Goal: Task Accomplishment & Management: Complete application form

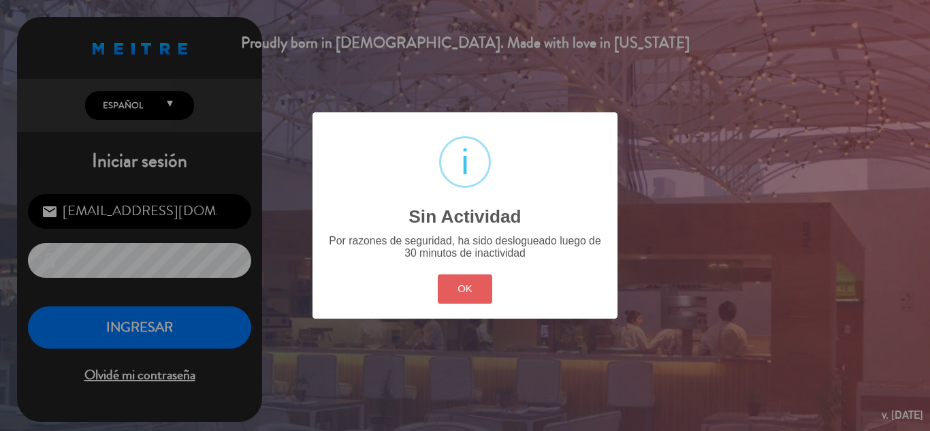
click at [460, 302] on button "OK" at bounding box center [465, 289] width 55 height 29
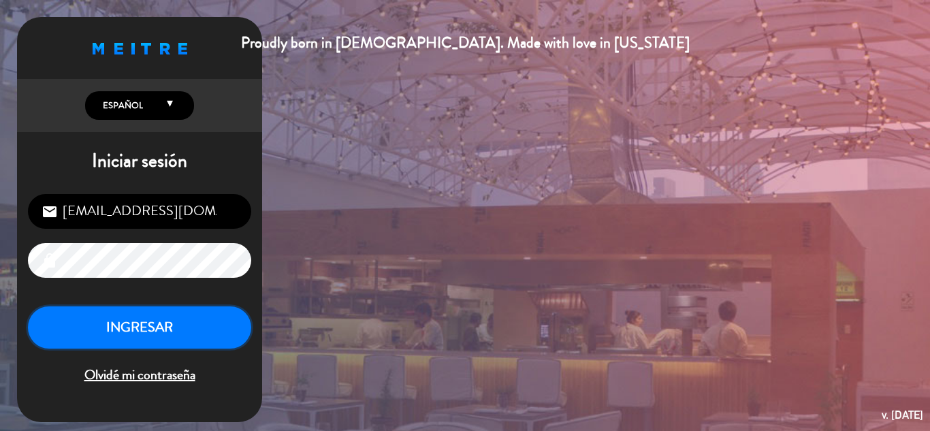
click at [174, 324] on button "INGRESAR" at bounding box center [139, 328] width 223 height 43
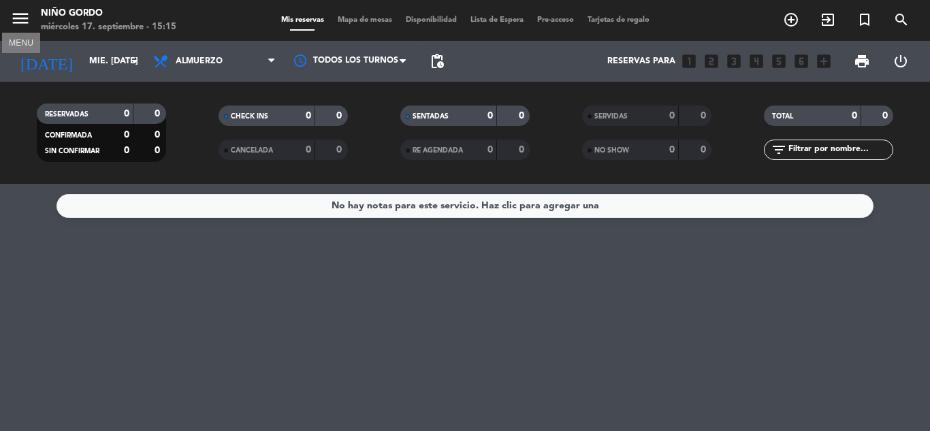
click at [24, 16] on icon "menu" at bounding box center [20, 18] width 20 height 20
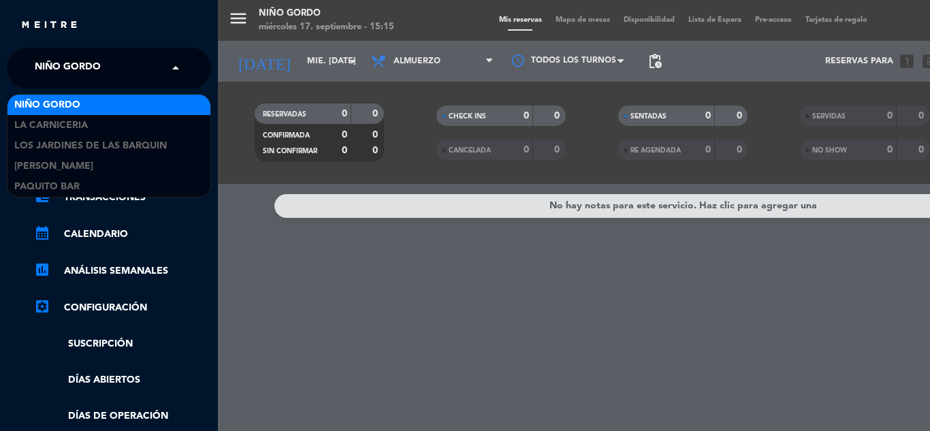
click at [104, 80] on div "× Niño Gordo" at bounding box center [75, 68] width 92 height 29
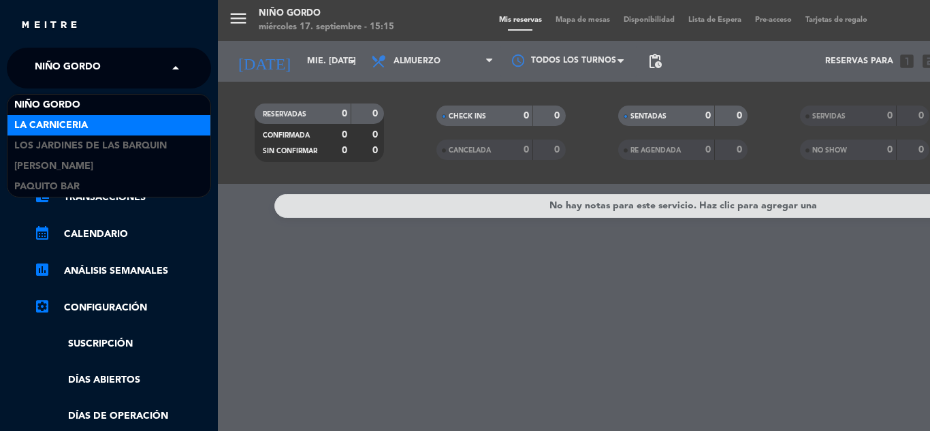
click at [102, 132] on div "La Carniceria" at bounding box center [108, 125] width 203 height 20
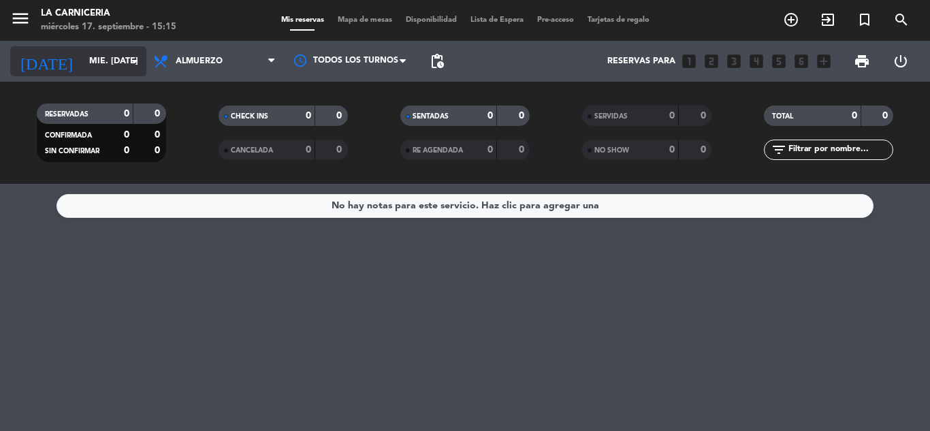
click at [135, 51] on input "mié. [DATE]" at bounding box center [139, 61] width 115 height 23
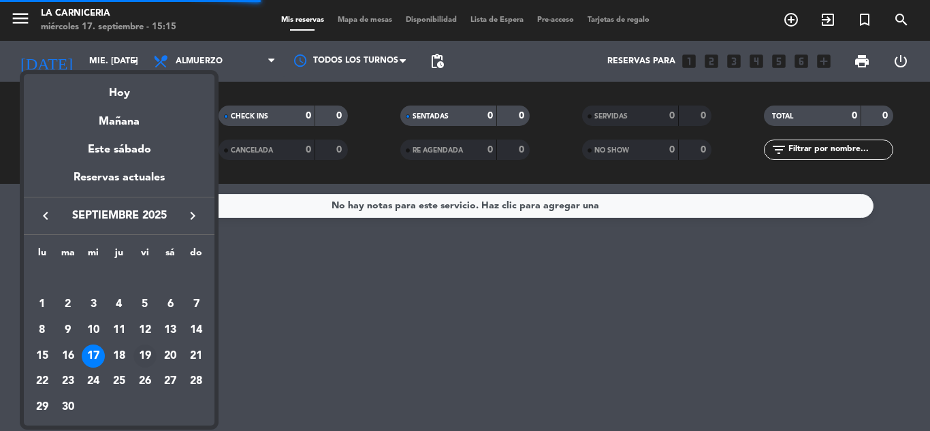
click at [140, 347] on div "19" at bounding box center [145, 356] width 23 height 23
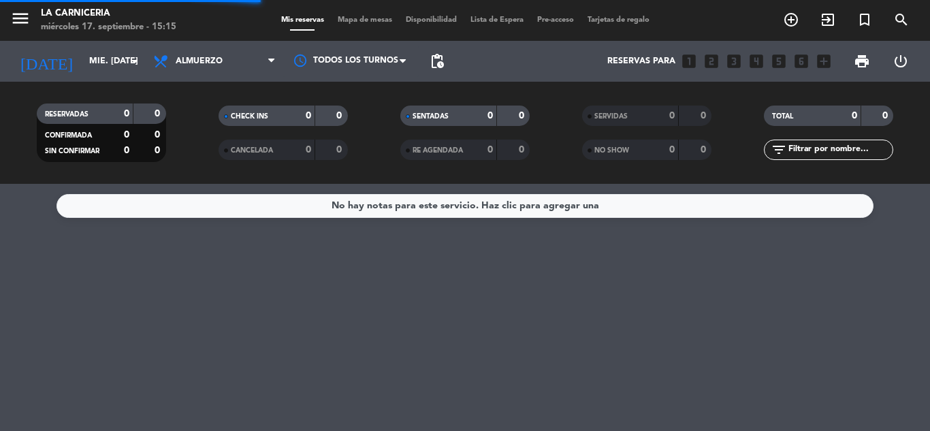
type input "vie. [DATE]"
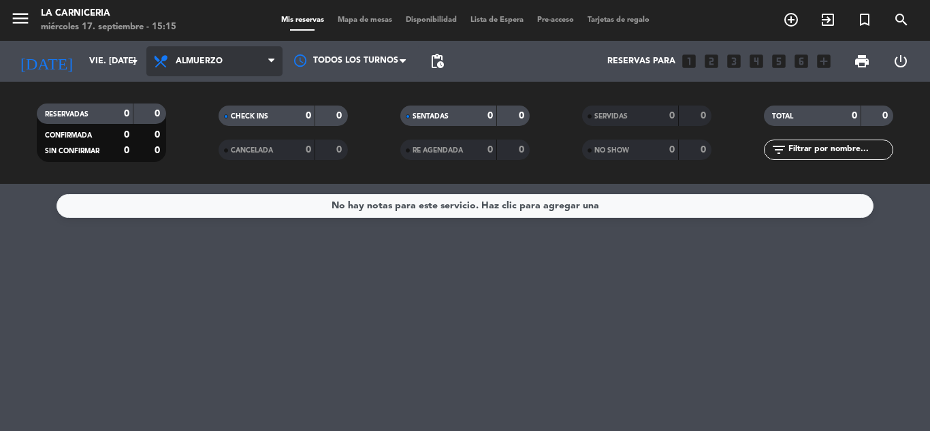
drag, startPoint x: 245, startPoint y: 63, endPoint x: 228, endPoint y: 99, distance: 39.3
click at [244, 63] on span "Almuerzo" at bounding box center [214, 61] width 136 height 30
click at [211, 141] on div "menu La Carniceria miércoles 17. septiembre - 15:15 Mis reservas Mapa de mesas …" at bounding box center [465, 92] width 930 height 184
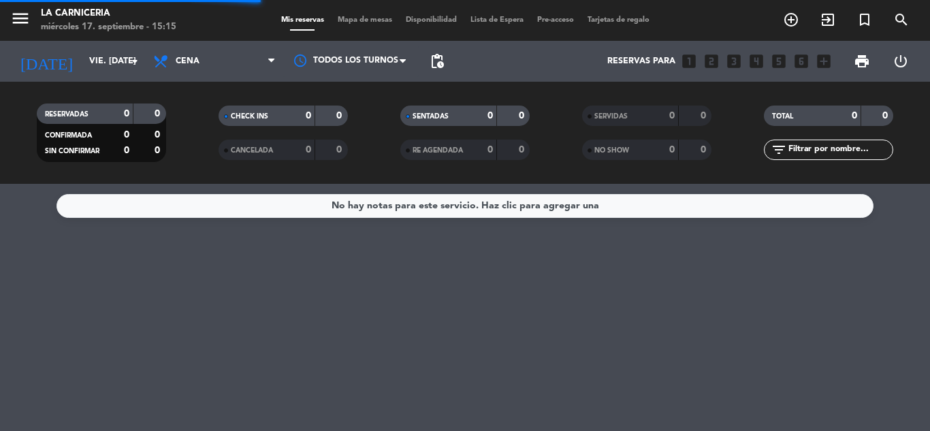
click at [358, 18] on span "Mapa de mesas" at bounding box center [365, 19] width 68 height 7
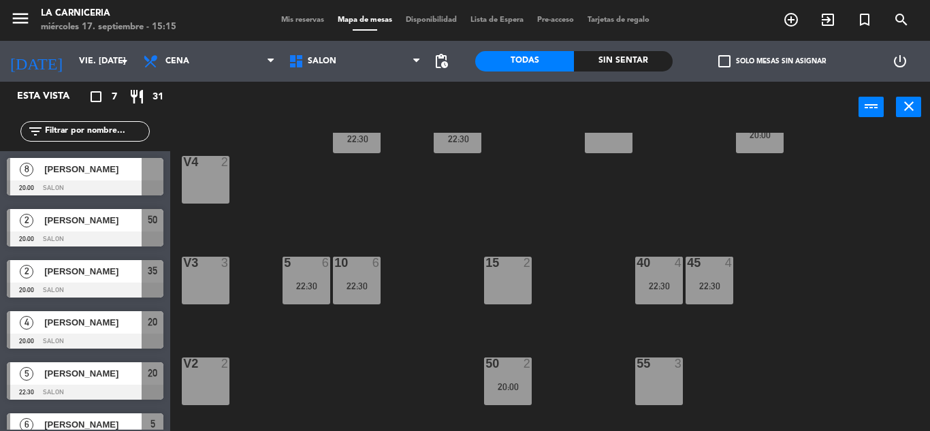
scroll to position [126, 0]
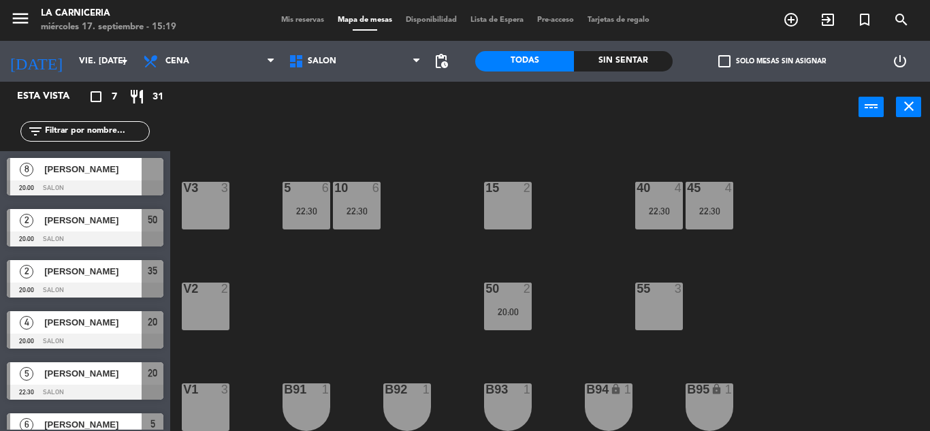
click at [373, 125] on div "power_input close" at bounding box center [514, 108] width 689 height 52
click at [78, 76] on div "[DATE] vie. [DATE] arrow_drop_down" at bounding box center [68, 61] width 136 height 41
click at [82, 59] on input "vie. [DATE]" at bounding box center [129, 61] width 115 height 23
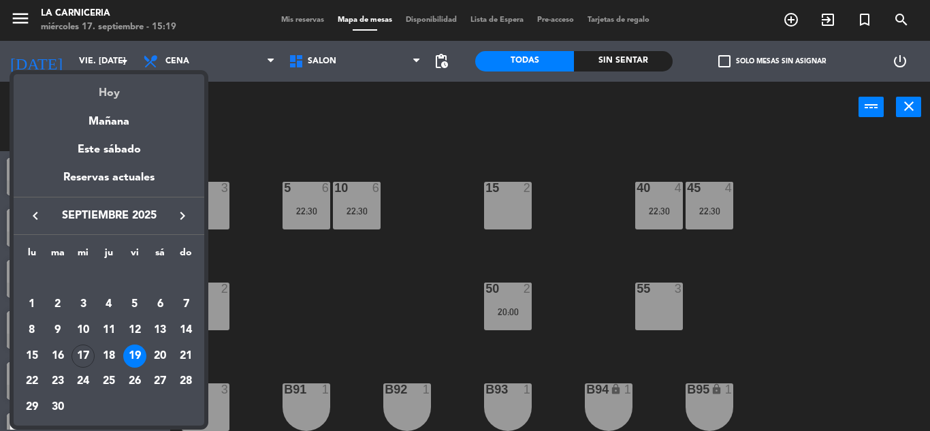
click at [96, 82] on div "Hoy" at bounding box center [109, 88] width 191 height 28
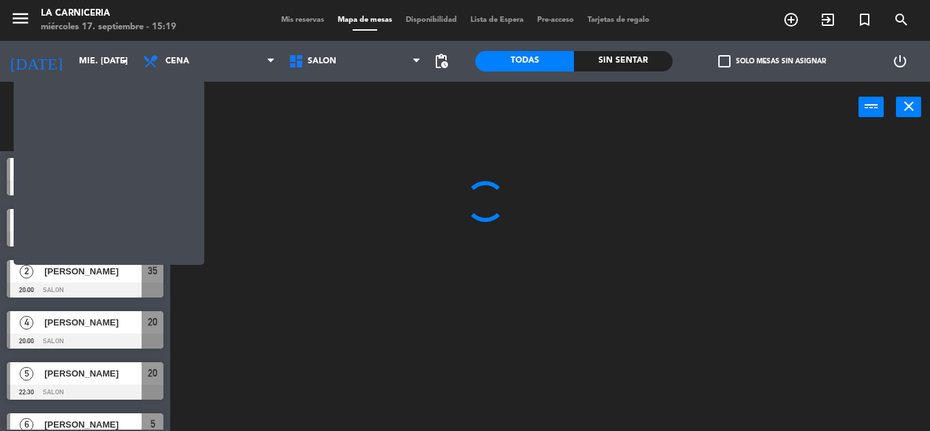
scroll to position [0, 0]
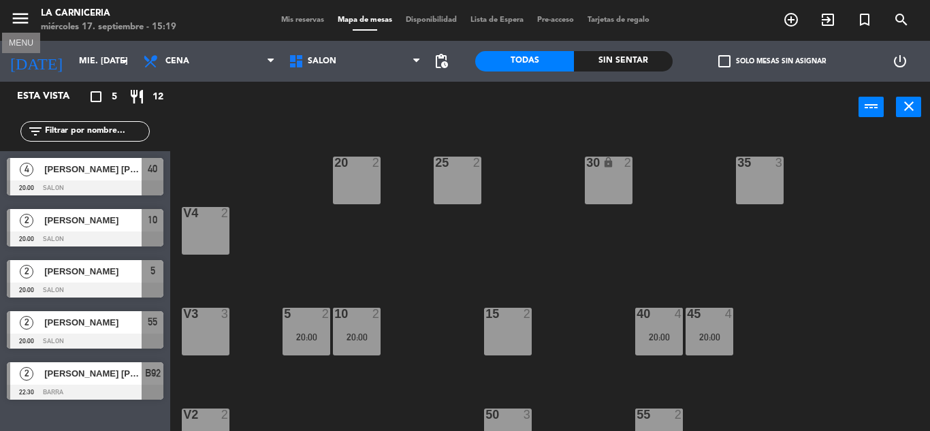
click at [22, 17] on icon "menu" at bounding box center [20, 18] width 20 height 20
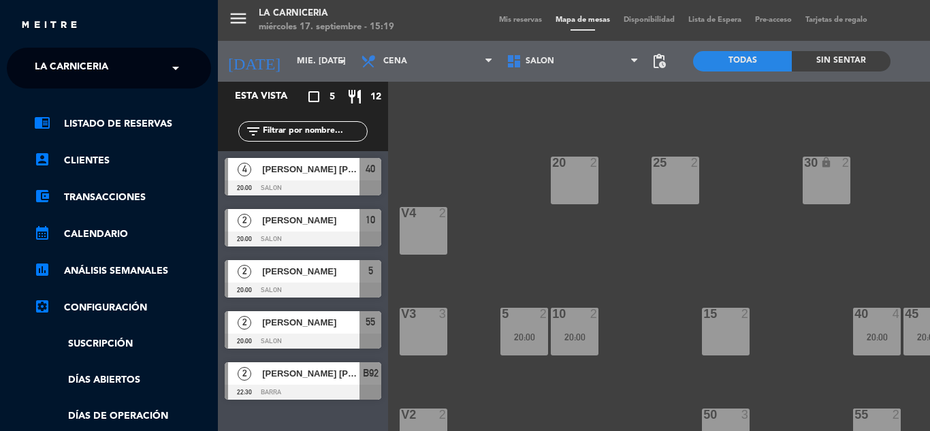
click at [76, 63] on span "La Carniceria" at bounding box center [72, 68] width 74 height 29
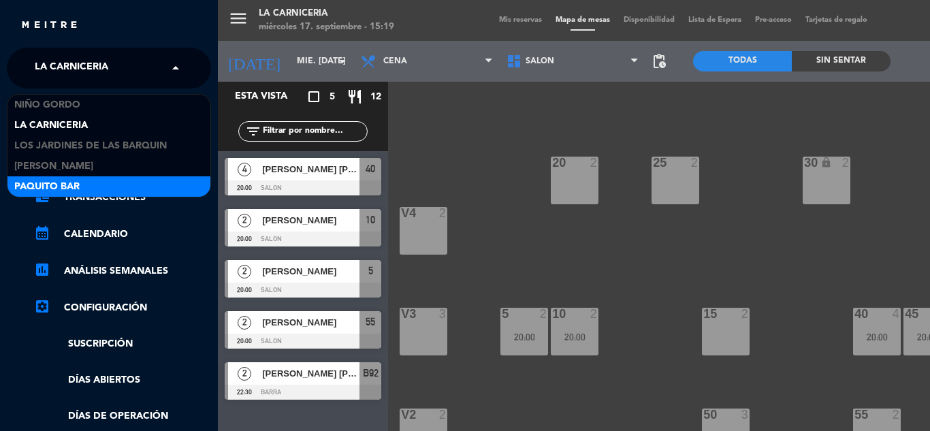
click at [131, 180] on div "Paquito Bar" at bounding box center [108, 186] width 203 height 20
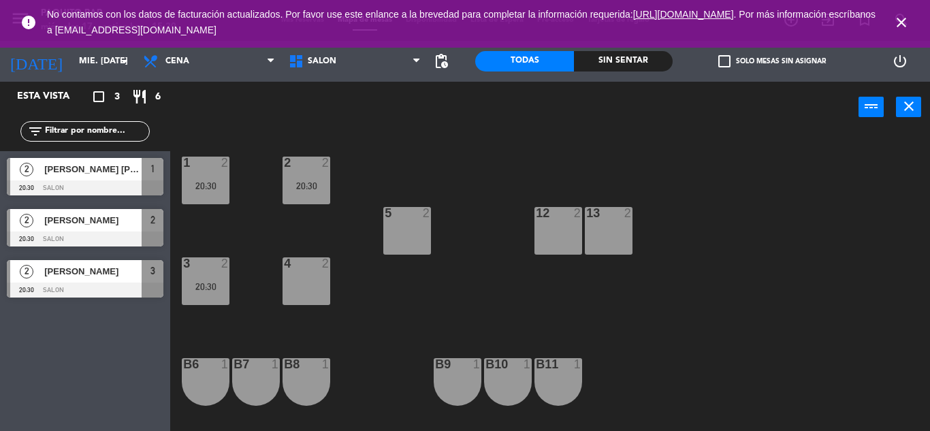
click at [84, 178] on div "2 [PERSON_NAME] [PERSON_NAME] 20:30 SALON 1" at bounding box center [85, 176] width 170 height 51
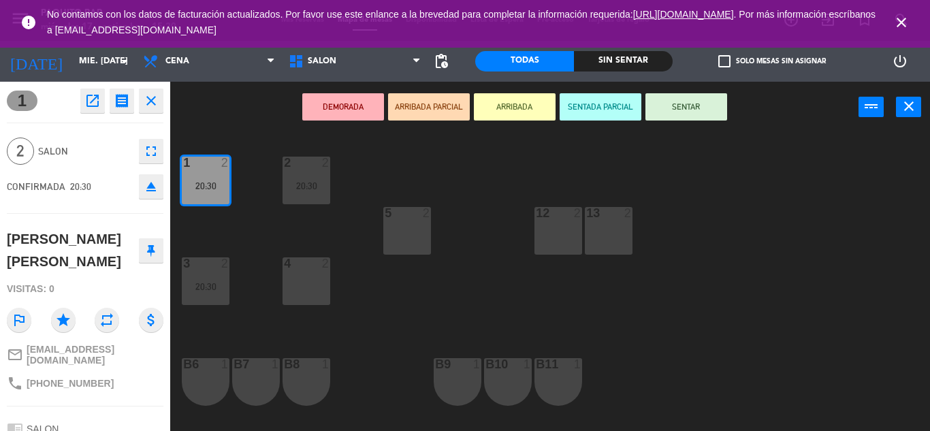
click at [412, 155] on div "1 2 20:30 2 2 20:30 5 2 12 2 13 2 3 2 20:30 4 2 B6 1 B7 1 B8 1 B9 1 B10 1 b11 1" at bounding box center [555, 282] width 751 height 298
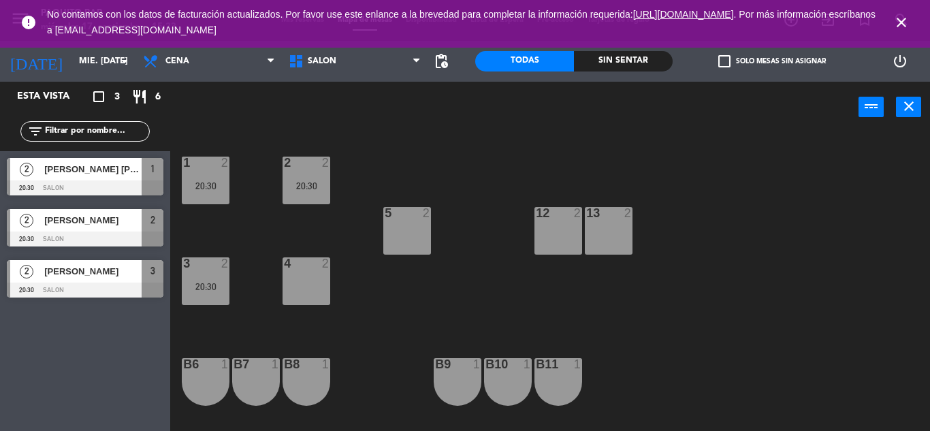
click at [770, 289] on div "1 2 20:30 2 2 20:30 5 2 12 2 13 2 3 2 20:30 4 2 B6 1 B7 1 B8 1 B9 1 B10 1 b11 1" at bounding box center [555, 282] width 751 height 298
click at [903, 22] on icon "close" at bounding box center [902, 22] width 16 height 16
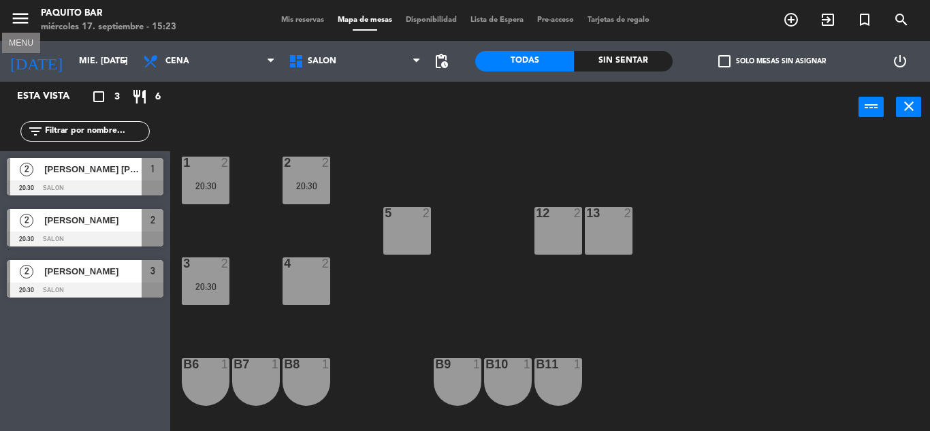
drag, startPoint x: 31, startPoint y: 19, endPoint x: 20, endPoint y: 17, distance: 11.1
click at [22, 18] on span "menu MENU" at bounding box center [25, 21] width 31 height 32
click at [20, 17] on icon "menu" at bounding box center [20, 18] width 20 height 20
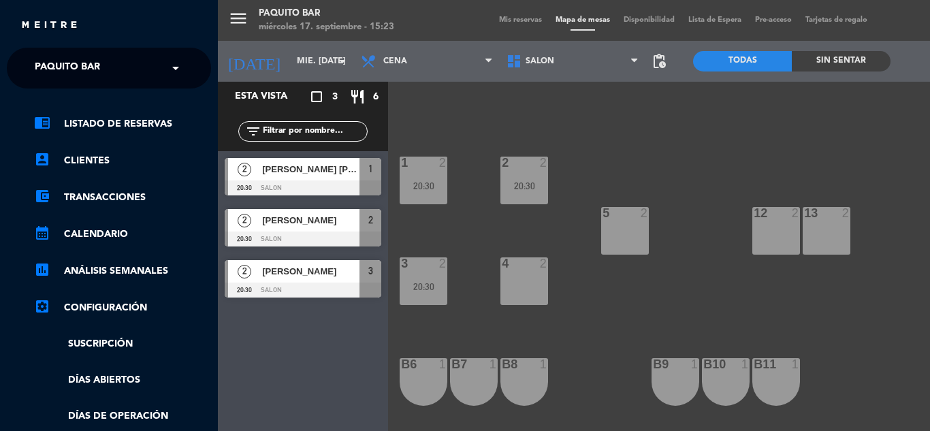
click at [61, 69] on span "Paquito Bar" at bounding box center [67, 68] width 65 height 29
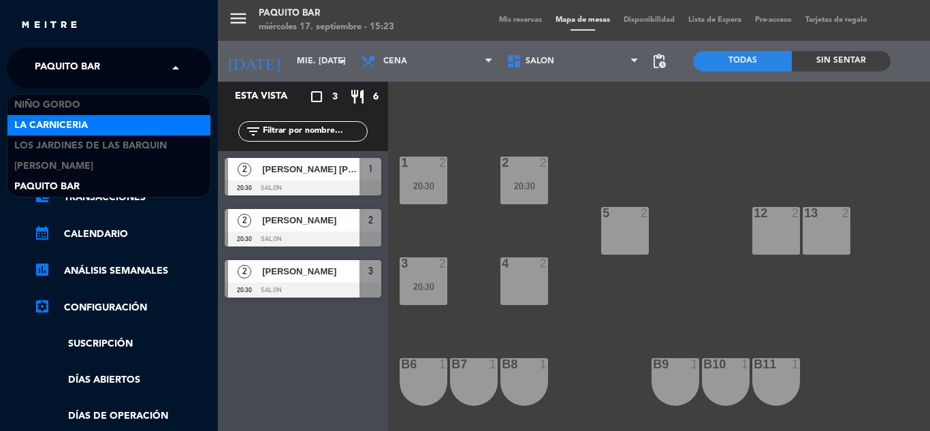
click at [91, 119] on div "La Carniceria" at bounding box center [108, 125] width 203 height 20
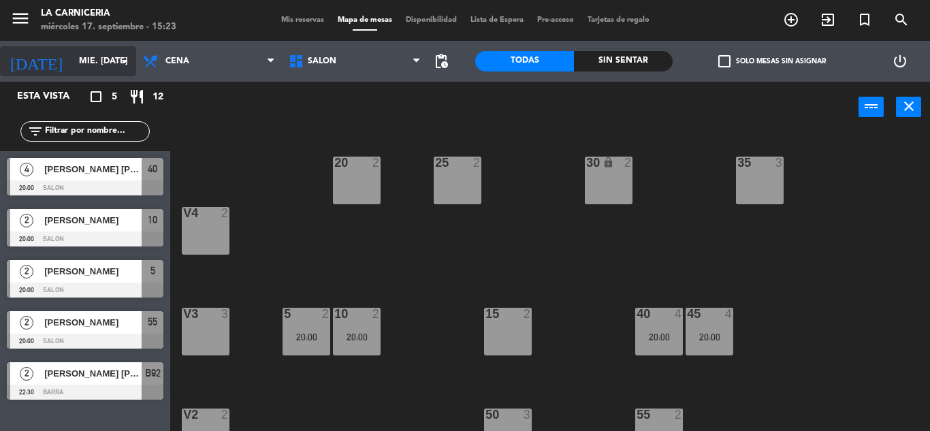
click at [78, 65] on input "mié. [DATE]" at bounding box center [129, 61] width 115 height 23
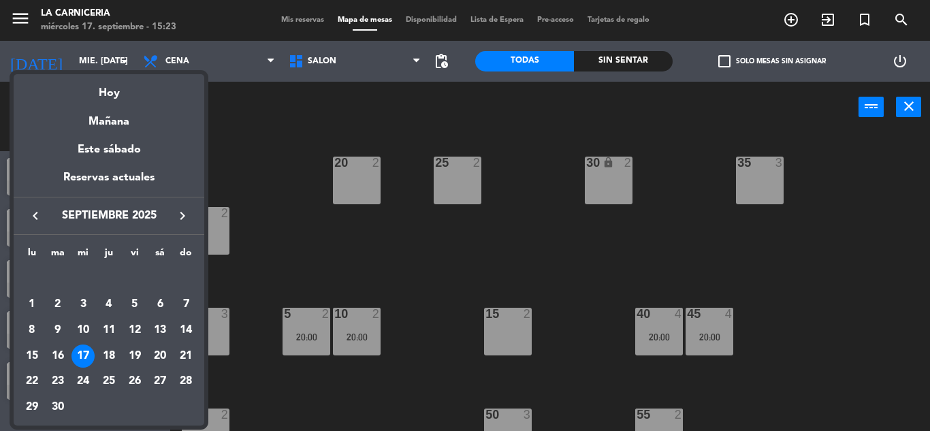
click at [136, 355] on div "19" at bounding box center [134, 356] width 23 height 23
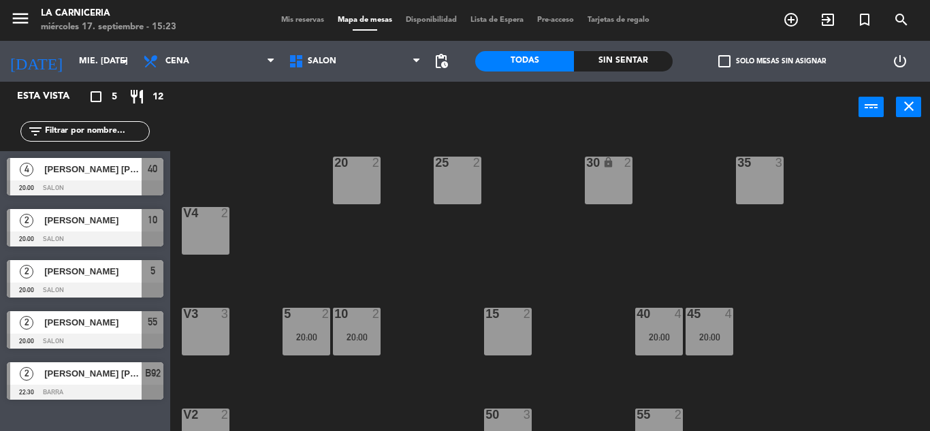
type input "vie. [DATE]"
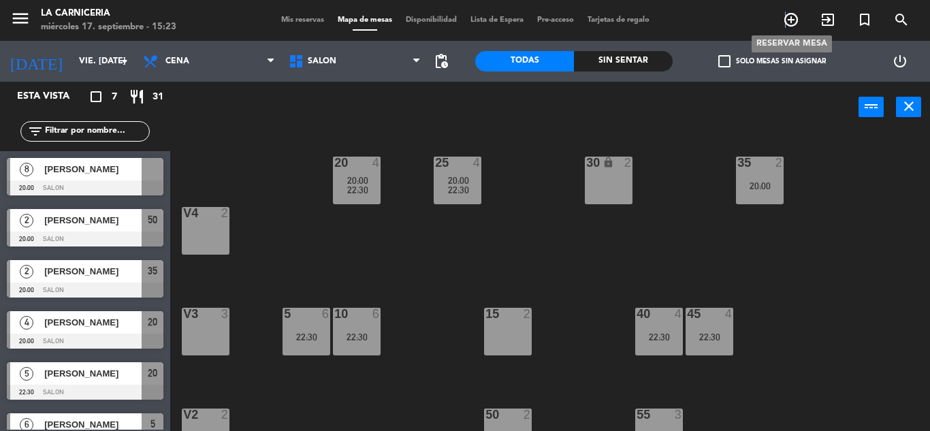
click at [785, 22] on icon "add_circle_outline" at bounding box center [791, 20] width 16 height 16
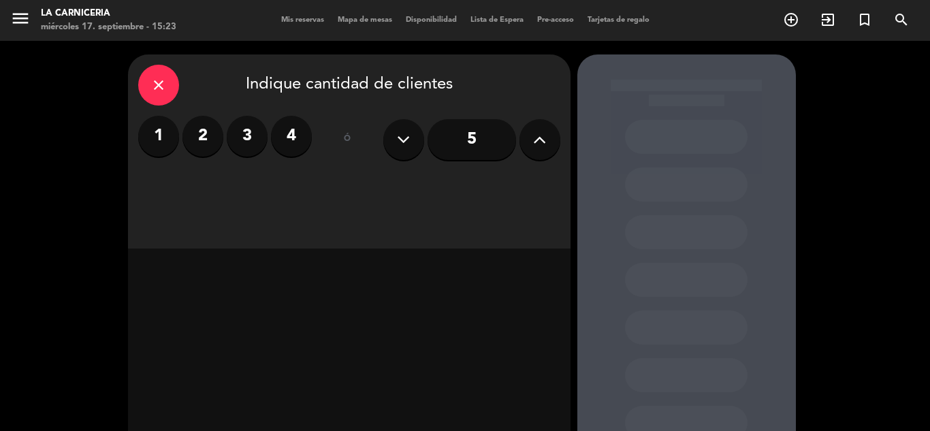
click at [549, 122] on button at bounding box center [540, 139] width 41 height 41
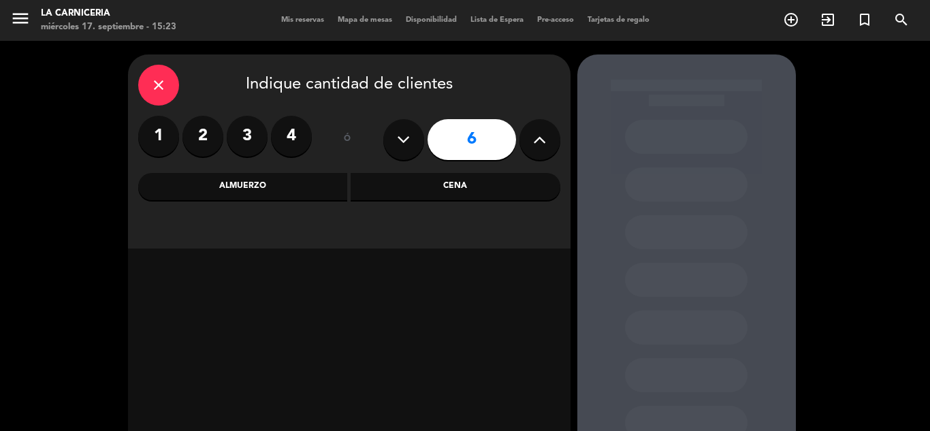
click at [548, 123] on button at bounding box center [540, 139] width 41 height 41
click at [548, 125] on button at bounding box center [540, 139] width 41 height 41
type input "8"
drag, startPoint x: 477, startPoint y: 189, endPoint x: 444, endPoint y: 206, distance: 36.9
click at [469, 191] on div "Cena" at bounding box center [456, 186] width 210 height 27
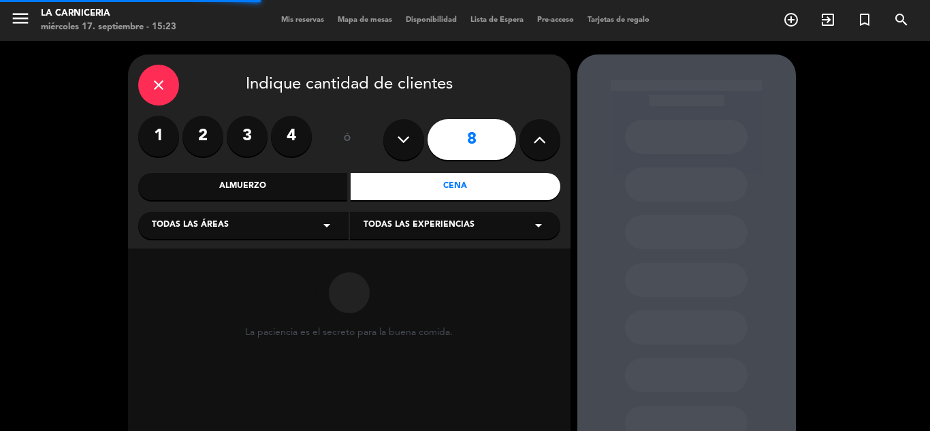
click at [253, 234] on div "Todas las áreas arrow_drop_down" at bounding box center [243, 225] width 210 height 27
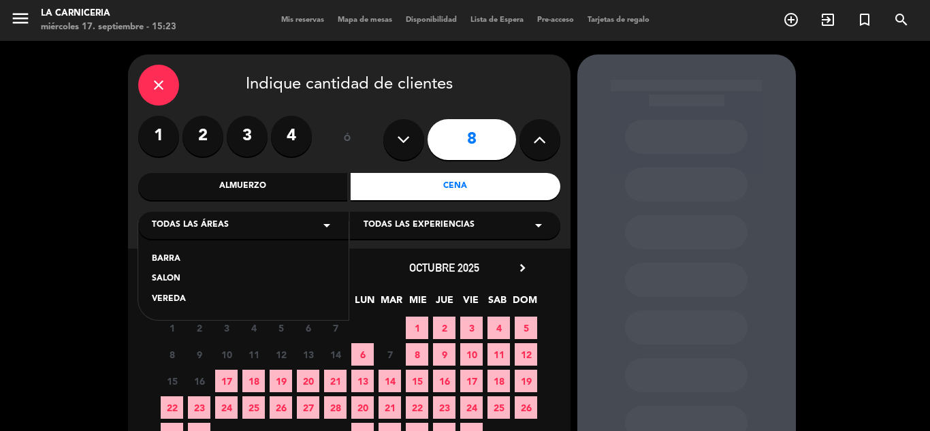
click at [176, 275] on div "SALON" at bounding box center [243, 279] width 183 height 14
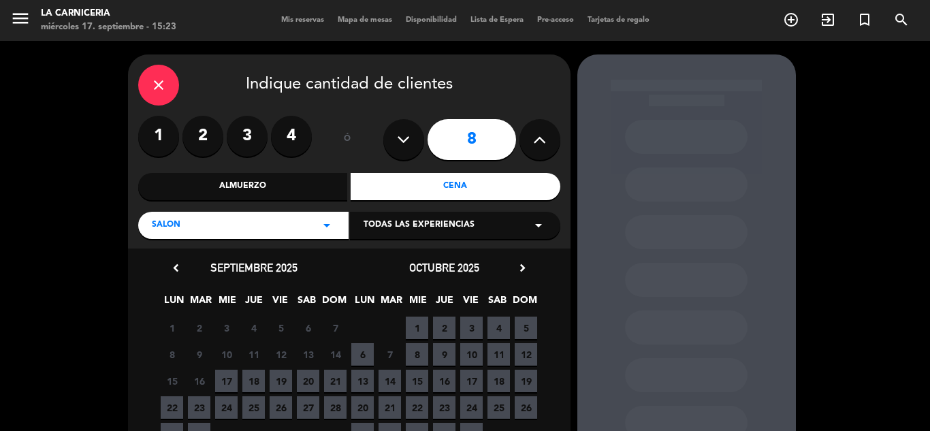
click at [287, 379] on span "19" at bounding box center [281, 381] width 22 height 22
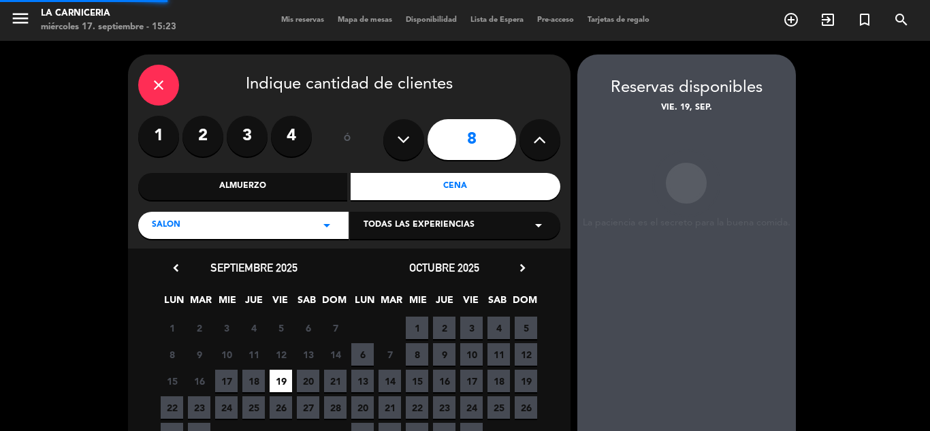
scroll to position [54, 0]
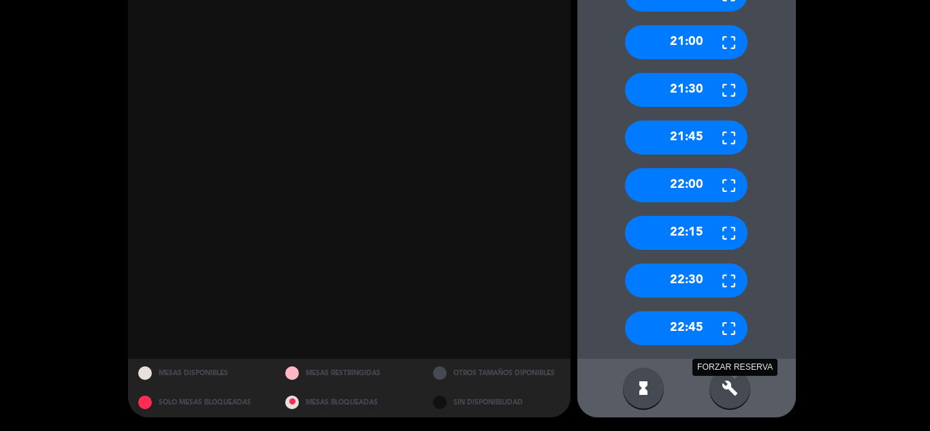
click at [729, 386] on icon "build" at bounding box center [730, 388] width 16 height 16
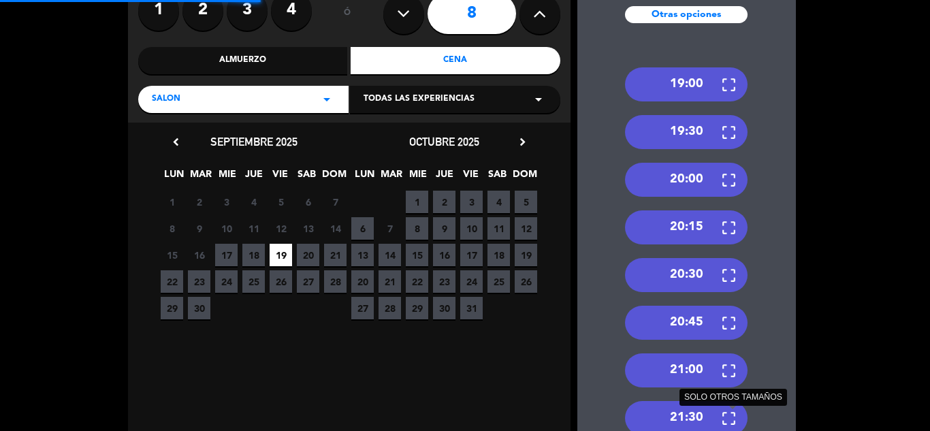
scroll to position [114, 0]
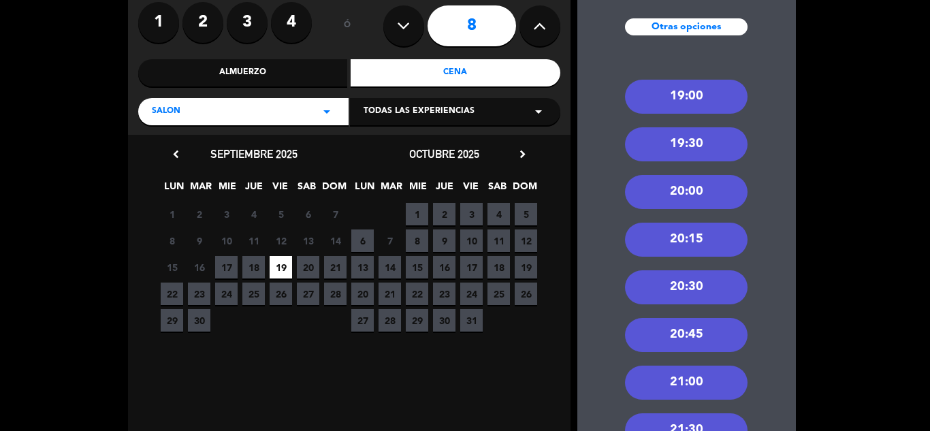
click at [696, 196] on div "20:00" at bounding box center [686, 192] width 123 height 34
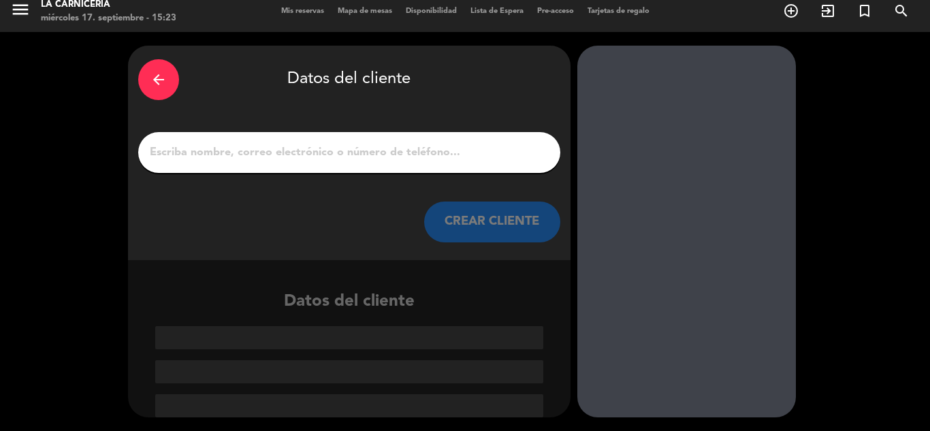
scroll to position [9, 0]
click at [468, 156] on input "1" at bounding box center [349, 152] width 402 height 19
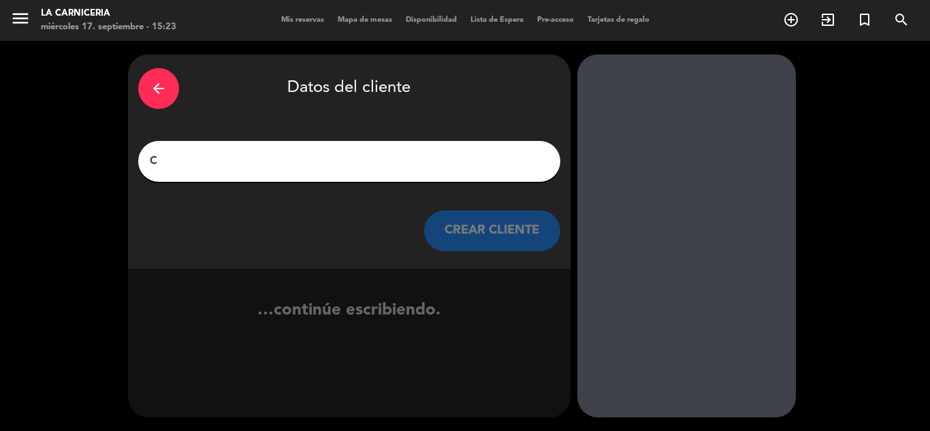
scroll to position [0, 0]
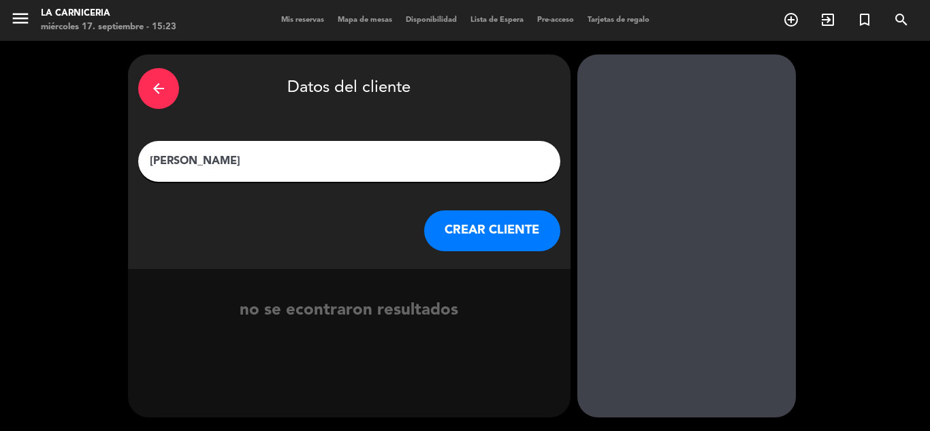
type input "[PERSON_NAME]"
click at [506, 228] on button "CREAR CLIENTE" at bounding box center [492, 230] width 136 height 41
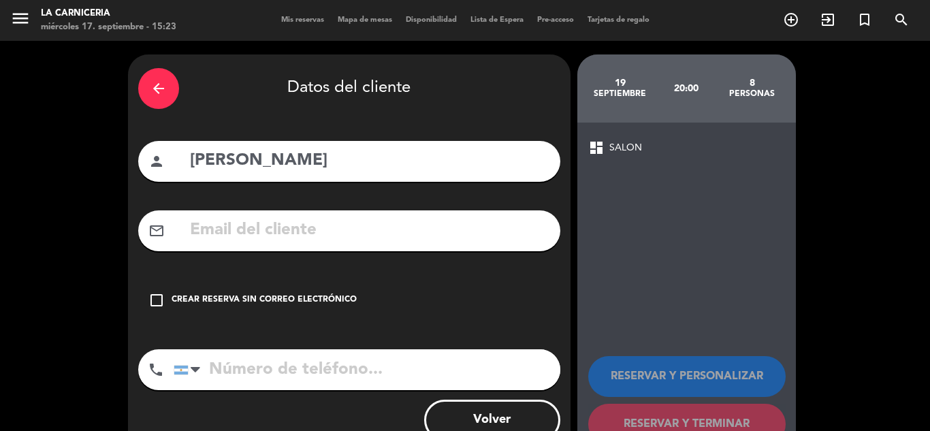
click at [446, 236] on input "text" at bounding box center [370, 231] width 362 height 28
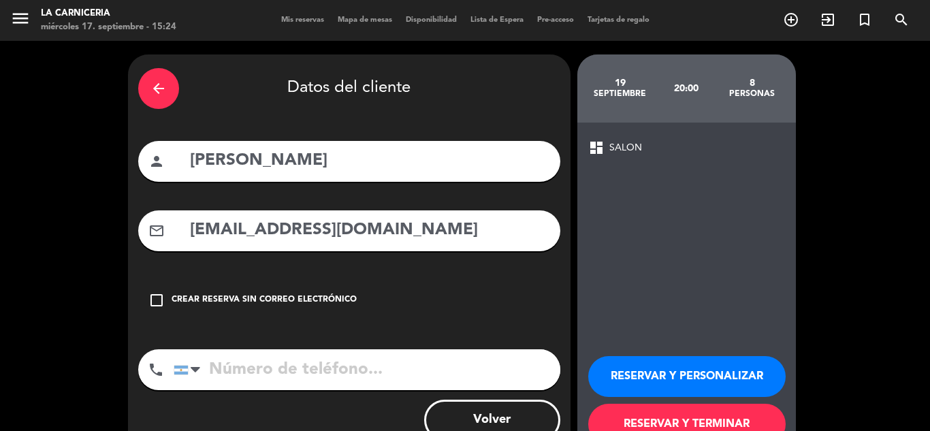
type input "[EMAIL_ADDRESS][DOMAIN_NAME]"
click at [418, 377] on input "tel" at bounding box center [367, 369] width 387 height 41
type input "[PHONE_NUMBER]"
click at [678, 363] on button "RESERVAR Y PERSONALIZAR" at bounding box center [688, 376] width 198 height 41
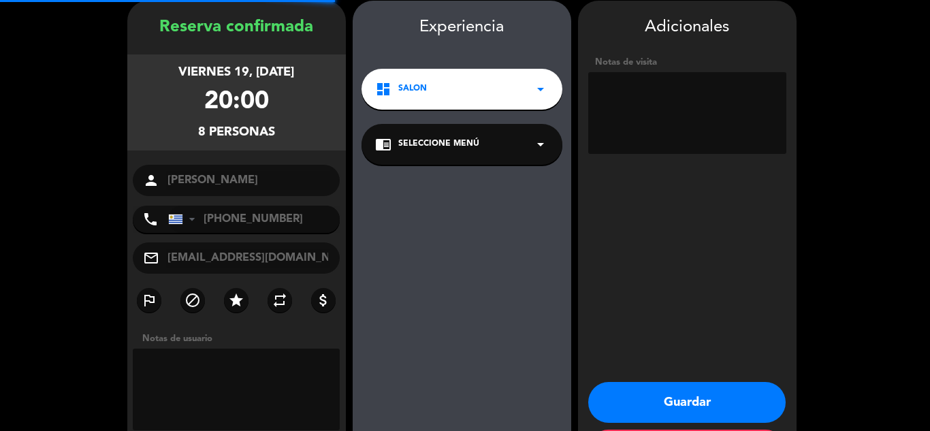
scroll to position [54, 0]
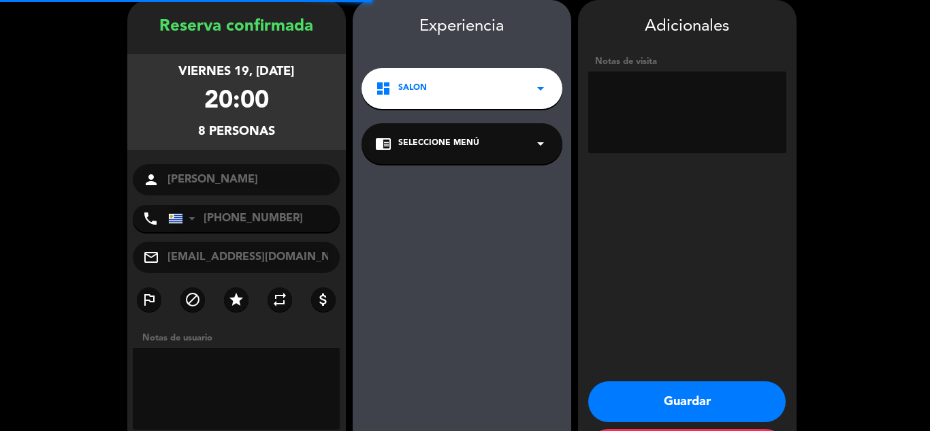
drag, startPoint x: 430, startPoint y: 147, endPoint x: 448, endPoint y: 163, distance: 23.6
click at [431, 147] on span "Seleccione Menú" at bounding box center [438, 144] width 81 height 14
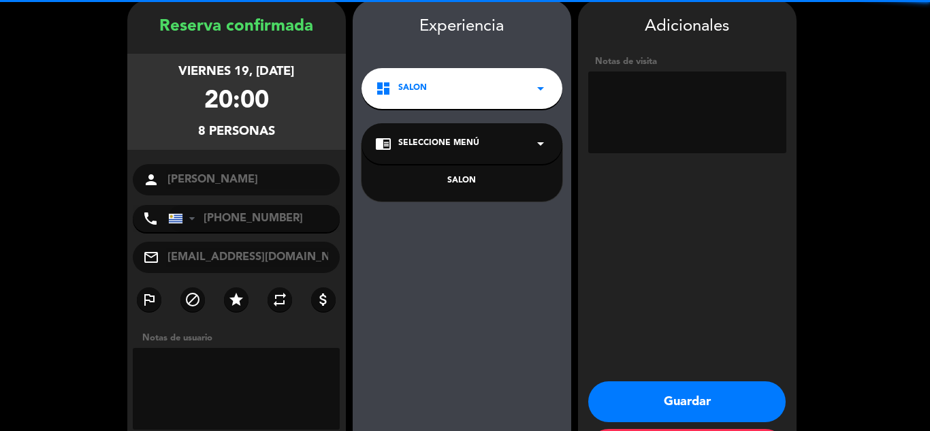
click at [456, 170] on div "SALON" at bounding box center [462, 173] width 201 height 58
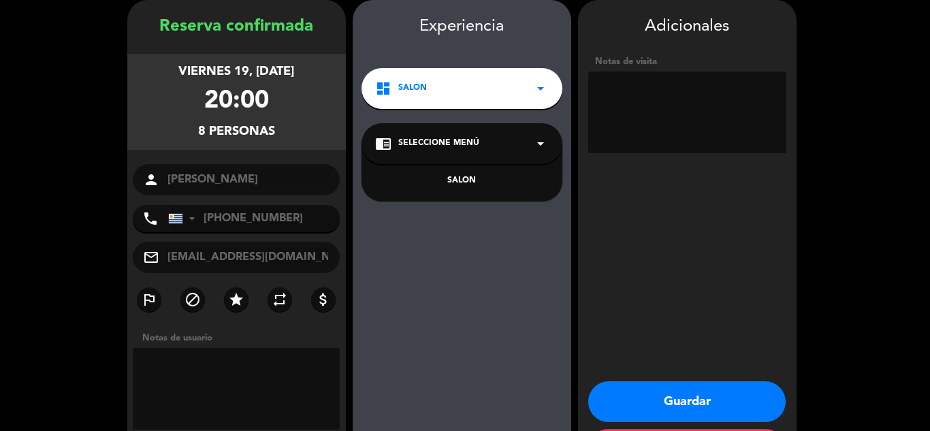
click at [461, 178] on div "SALON" at bounding box center [462, 181] width 174 height 14
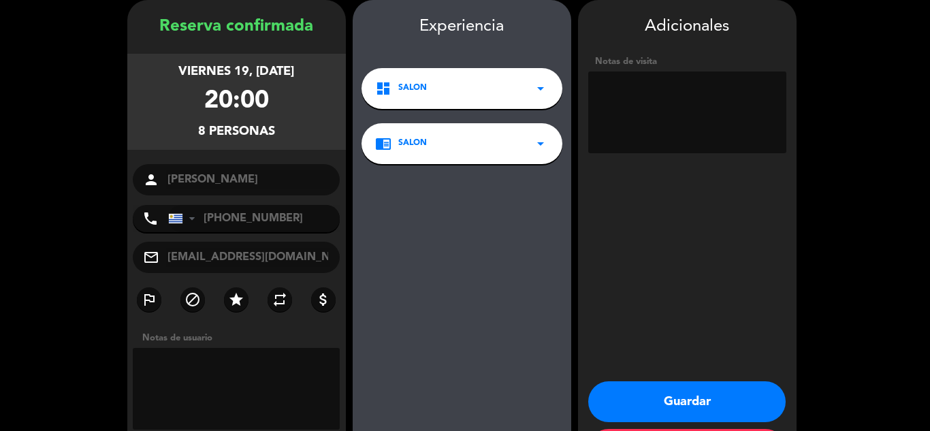
click at [672, 392] on button "Guardar" at bounding box center [688, 401] width 198 height 41
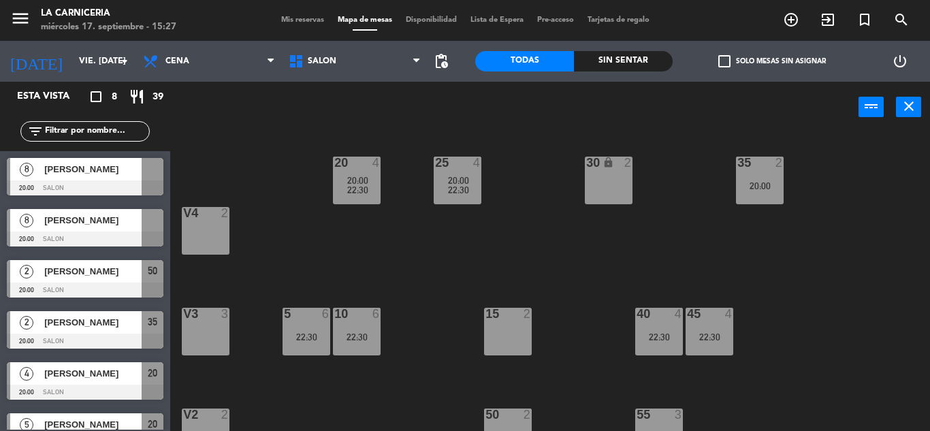
click at [336, 245] on div "20 4 20:00 22:30 25 4 20:00 22:30 30 lock 2 35 2 20:00 V4 2 5 6 22:30 10 6 22:3…" at bounding box center [555, 282] width 751 height 298
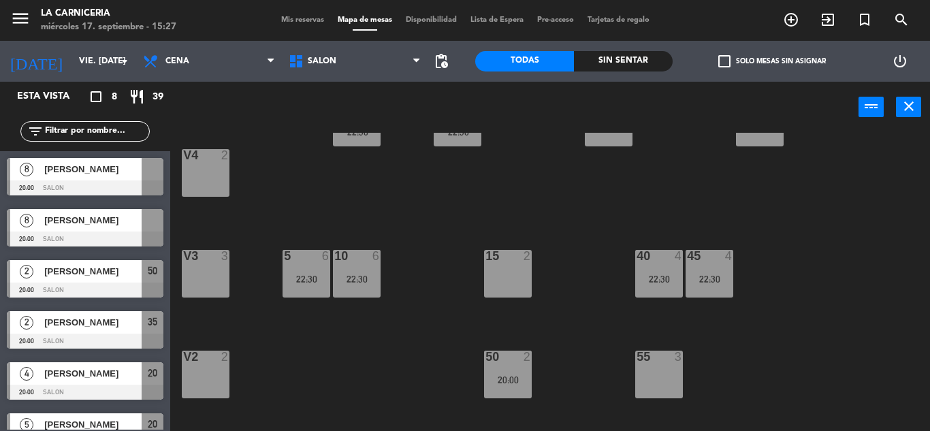
scroll to position [126, 0]
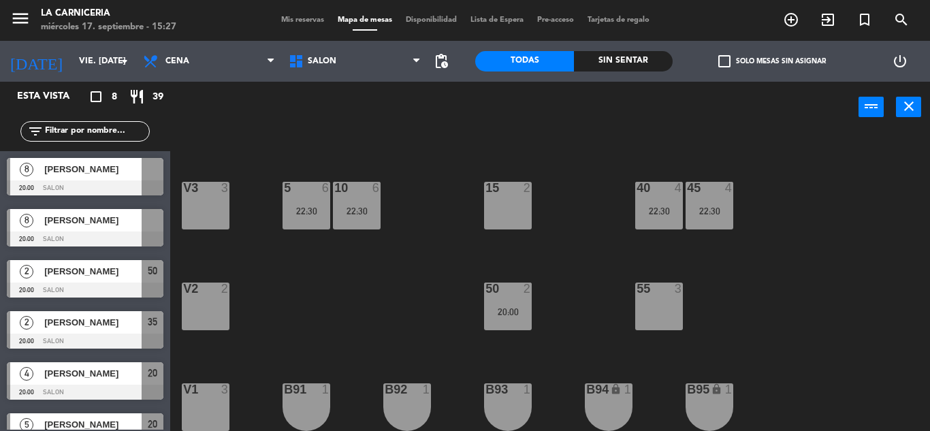
click at [726, 58] on span "check_box_outline_blank" at bounding box center [725, 61] width 12 height 12
click at [772, 61] on input "check_box_outline_blank Solo mesas sin asignar" at bounding box center [772, 61] width 0 height 0
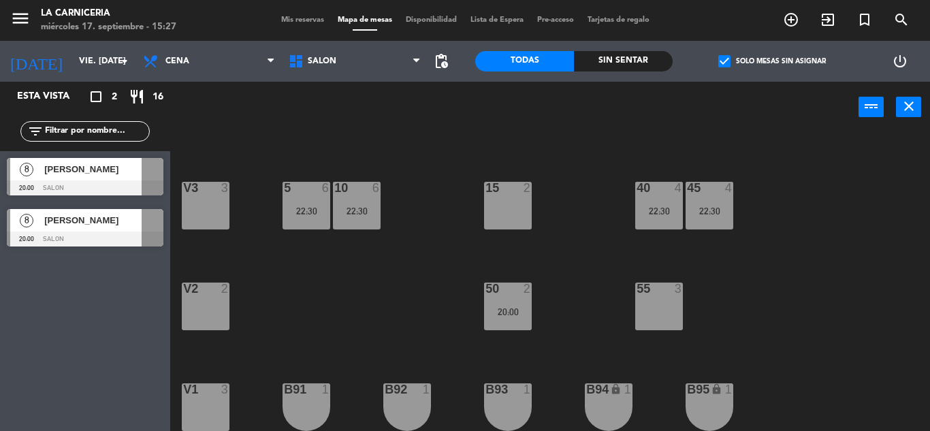
click at [108, 182] on div at bounding box center [85, 188] width 157 height 15
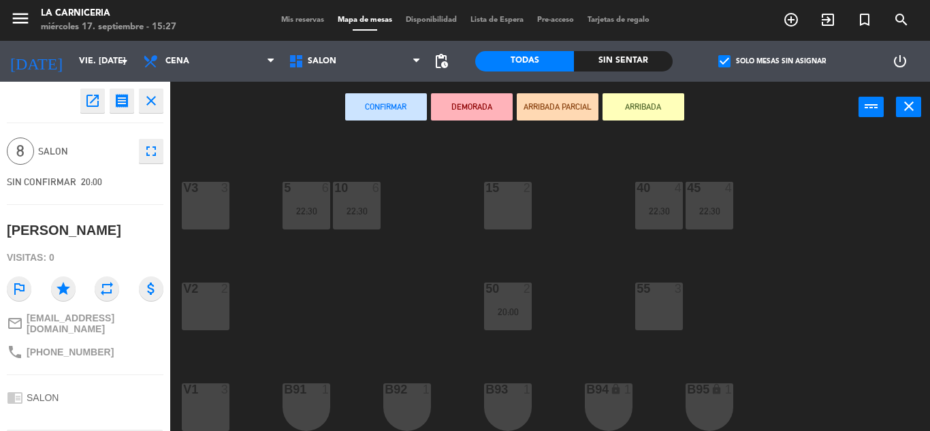
click at [694, 200] on div "45 4 22:30" at bounding box center [710, 206] width 48 height 48
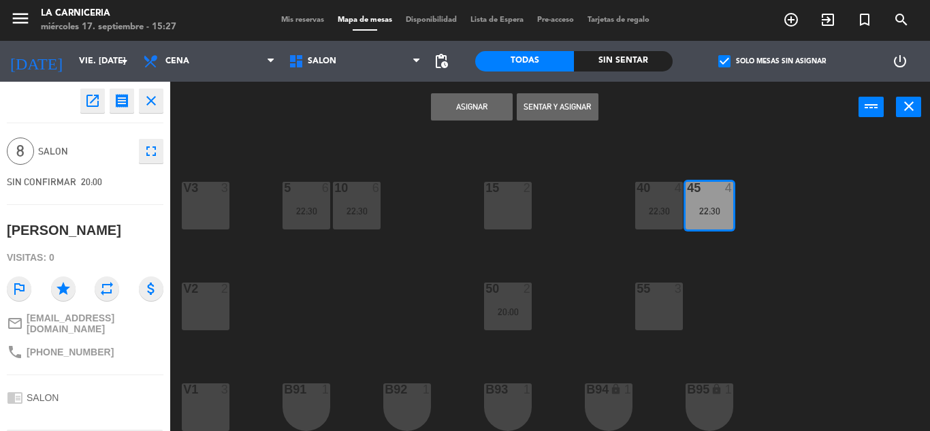
drag, startPoint x: 646, startPoint y: 205, endPoint x: 589, endPoint y: 200, distance: 57.4
click at [646, 204] on div "40 4 22:30" at bounding box center [660, 206] width 48 height 48
click at [480, 200] on div "20 4 20:00 22:30 25 4 20:00 22:30 30 lock 2 35 2 20:00 V4 2 5 6 22:30 10 6 22:3…" at bounding box center [555, 282] width 751 height 298
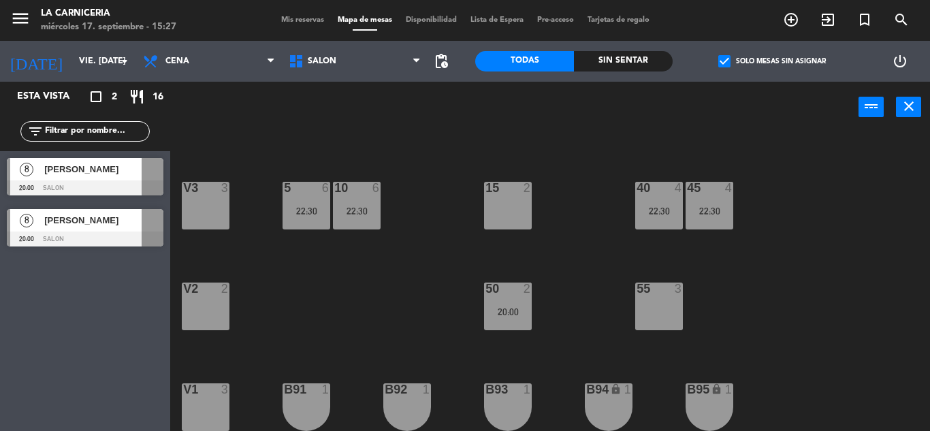
click at [127, 170] on span "[PERSON_NAME]" at bounding box center [92, 169] width 97 height 14
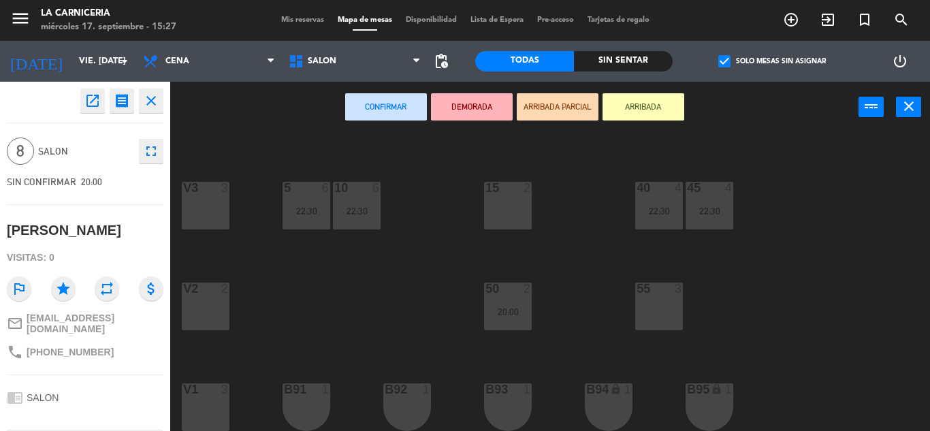
drag, startPoint x: 714, startPoint y: 211, endPoint x: 655, endPoint y: 211, distance: 58.6
click at [708, 210] on div "22:30" at bounding box center [710, 211] width 48 height 10
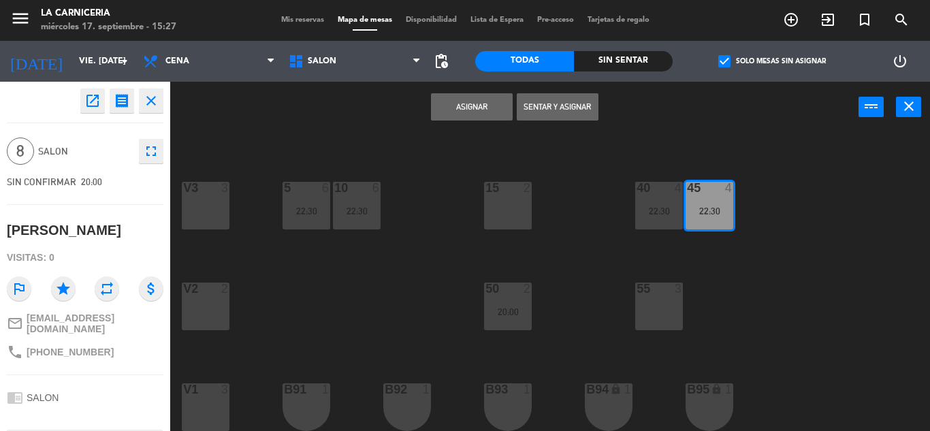
click at [657, 211] on div "22:30" at bounding box center [660, 211] width 48 height 10
click at [512, 212] on div "15 2" at bounding box center [508, 206] width 48 height 48
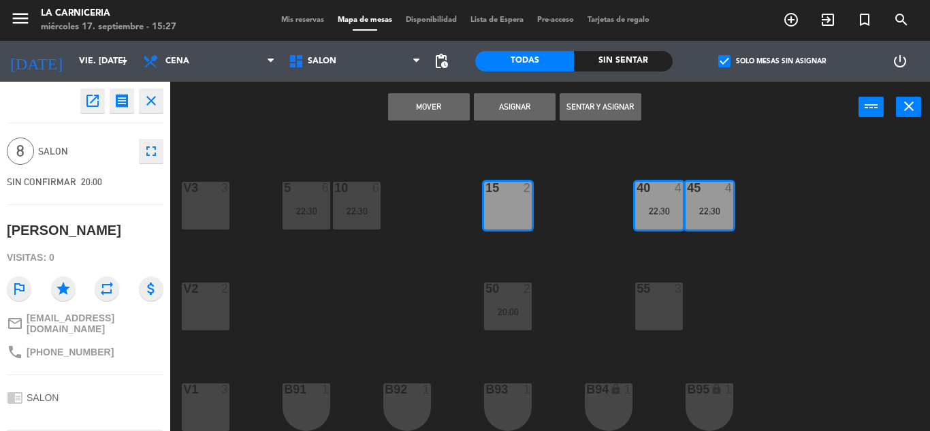
click at [445, 114] on button "Mover" at bounding box center [429, 106] width 82 height 27
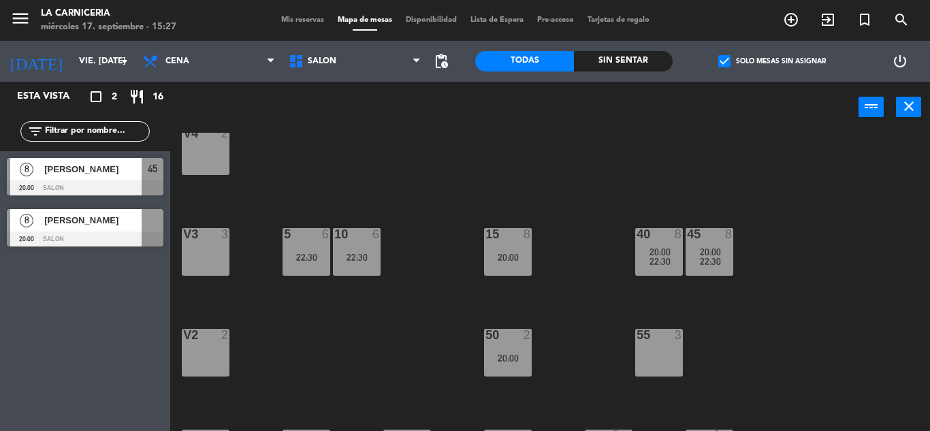
scroll to position [58, 0]
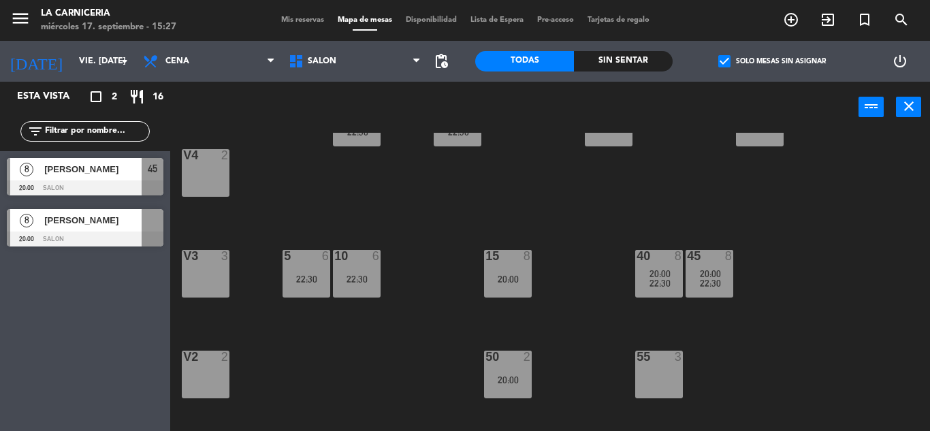
click at [524, 360] on div "2" at bounding box center [528, 357] width 8 height 12
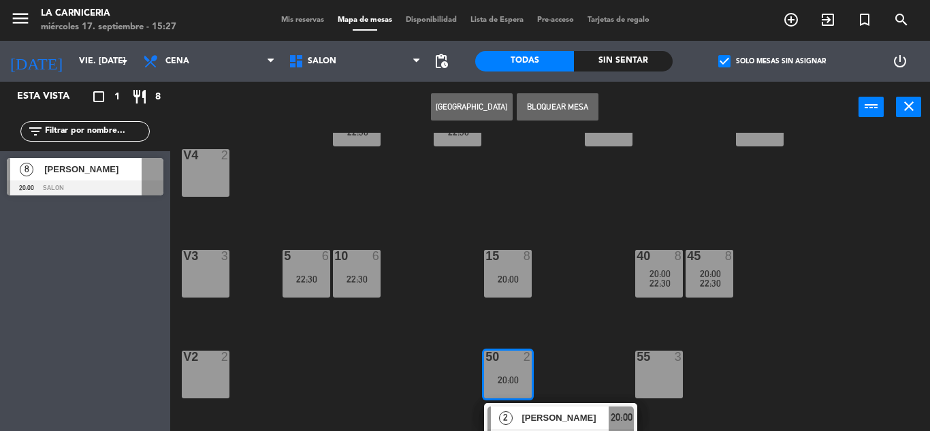
click at [584, 324] on div "20 4 20:00 22:30 25 4 20:00 22:30 30 lock 2 35 2 20:00 V4 2 5 6 22:30 10 6 22:3…" at bounding box center [555, 282] width 751 height 298
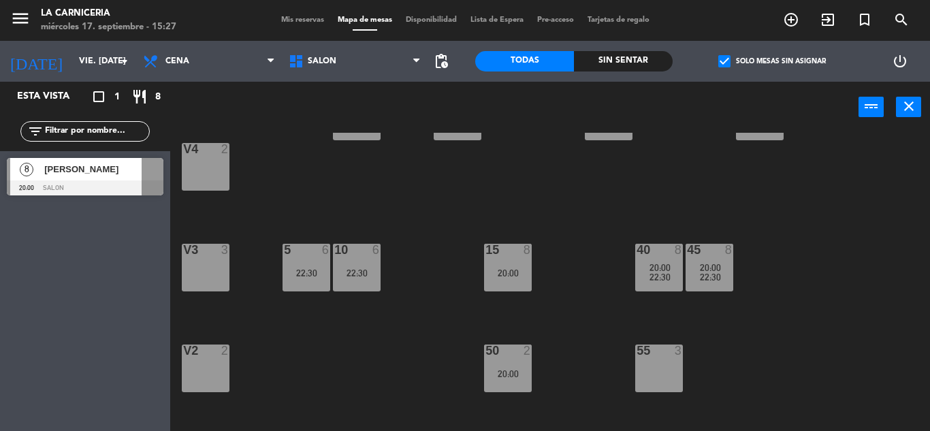
scroll to position [126, 0]
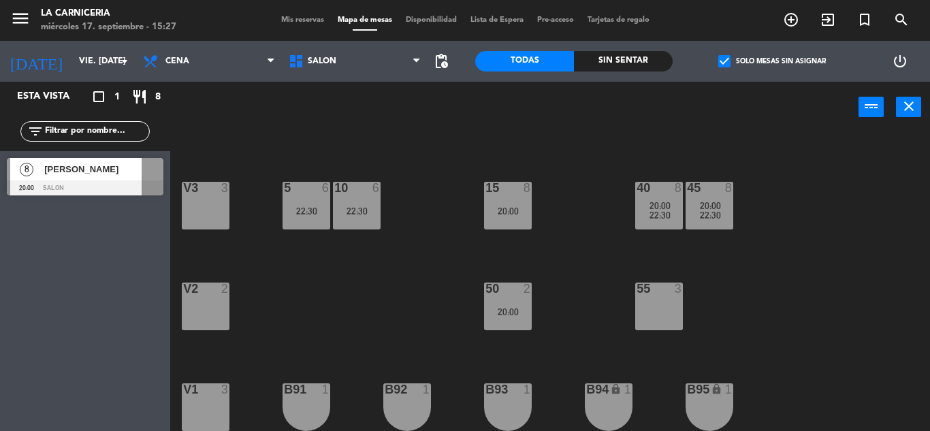
click at [76, 172] on span "[PERSON_NAME]" at bounding box center [92, 169] width 97 height 14
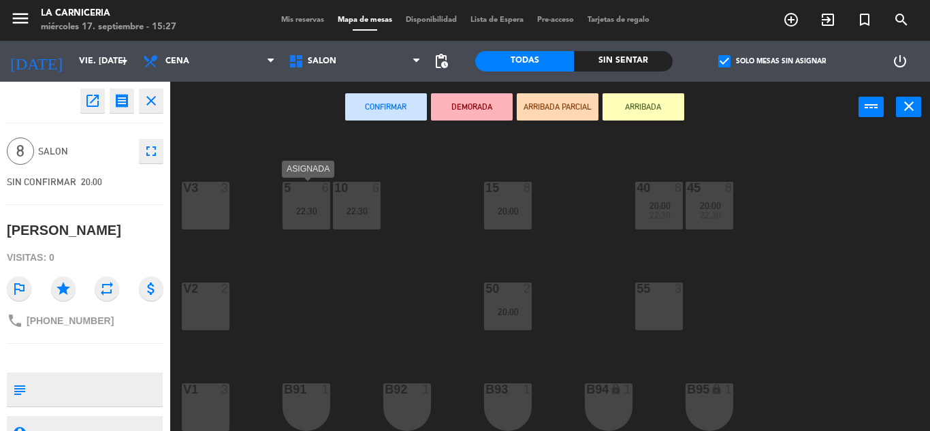
click at [300, 206] on div "22:30" at bounding box center [307, 211] width 48 height 10
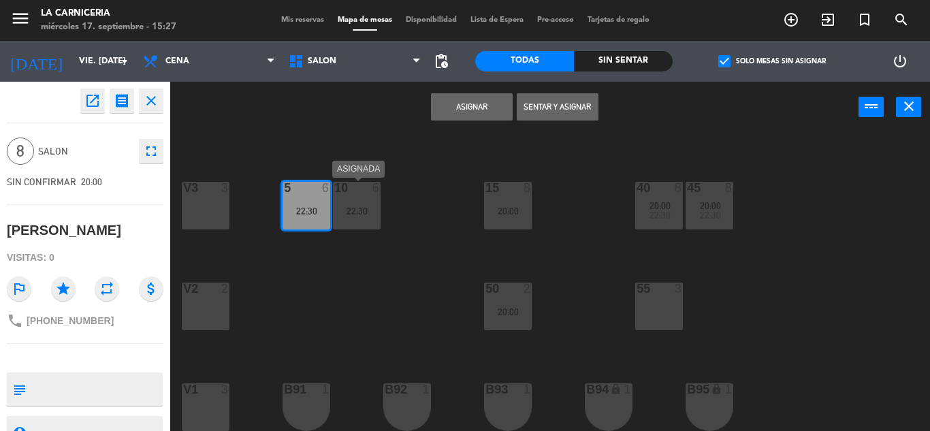
click at [350, 206] on div "22:30" at bounding box center [357, 211] width 48 height 10
click at [649, 295] on div at bounding box center [659, 289] width 22 height 12
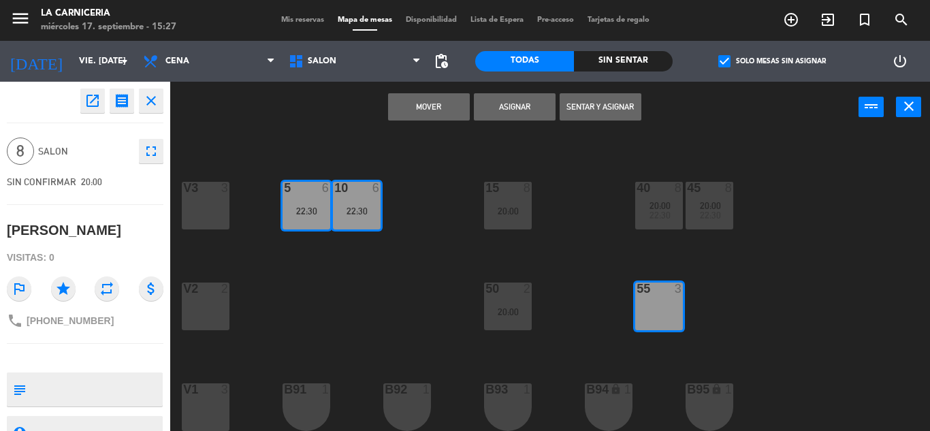
click at [516, 100] on button "Asignar" at bounding box center [515, 106] width 82 height 27
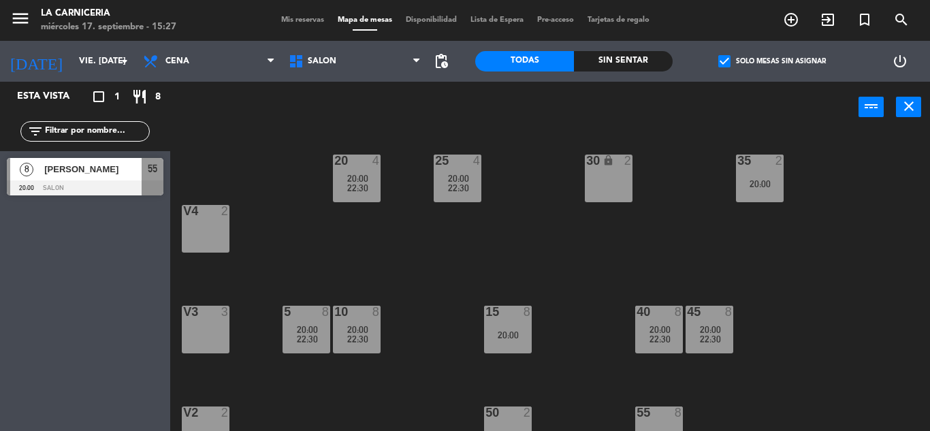
scroll to position [0, 0]
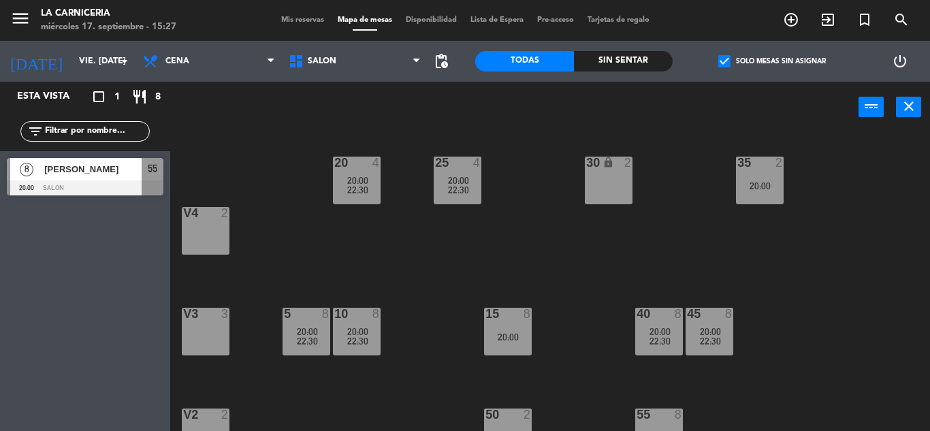
click at [563, 264] on div "20 4 20:00 22:30 25 4 20:00 22:30 30 lock 2 35 2 20:00 V4 2 5 8 20:00 22:30 10 …" at bounding box center [555, 282] width 751 height 298
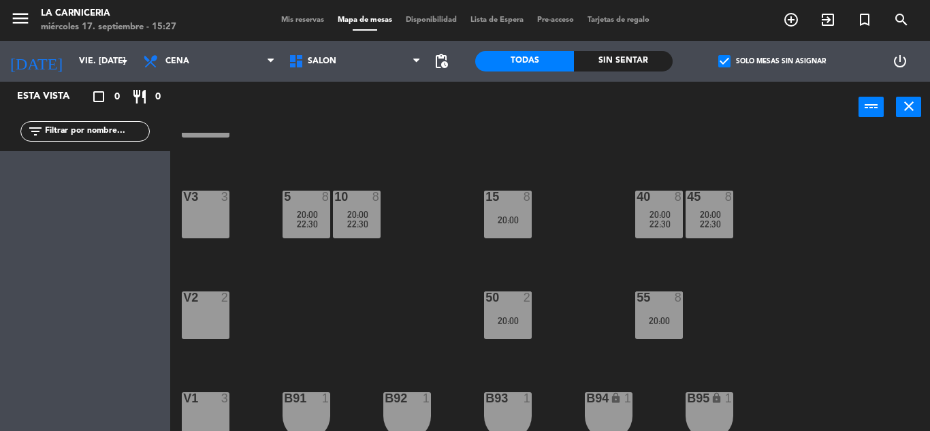
scroll to position [126, 0]
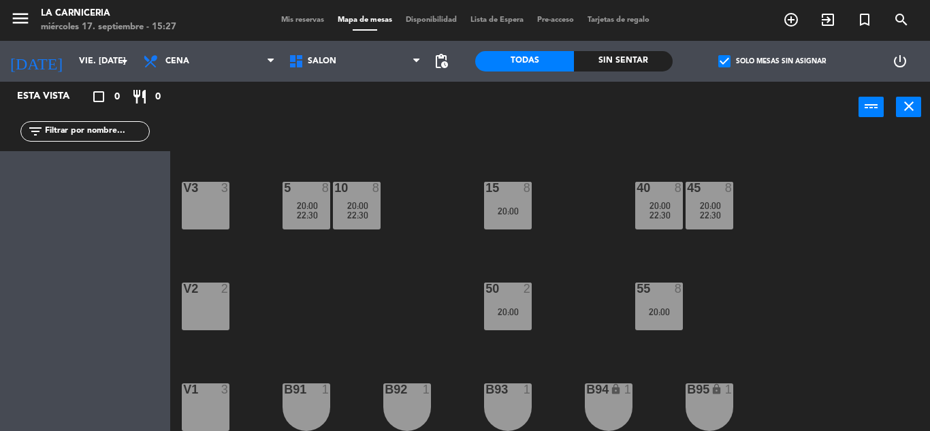
click at [723, 62] on span "check_box" at bounding box center [725, 61] width 12 height 12
click at [772, 61] on input "check_box Solo mesas sin asignar" at bounding box center [772, 61] width 0 height 0
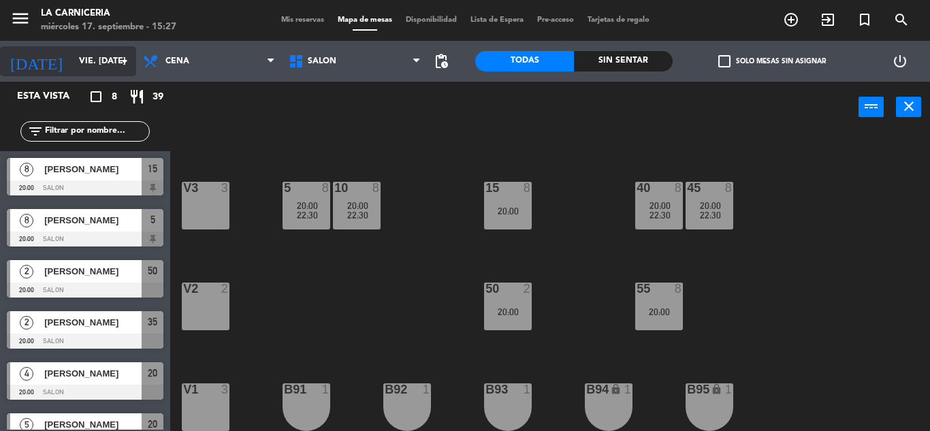
click at [84, 63] on input "vie. [DATE]" at bounding box center [129, 61] width 115 height 23
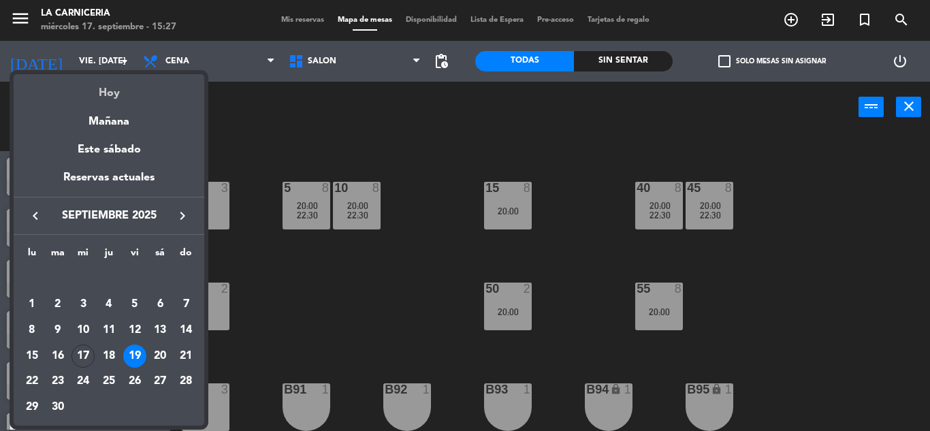
click at [107, 85] on div "Hoy" at bounding box center [109, 88] width 191 height 28
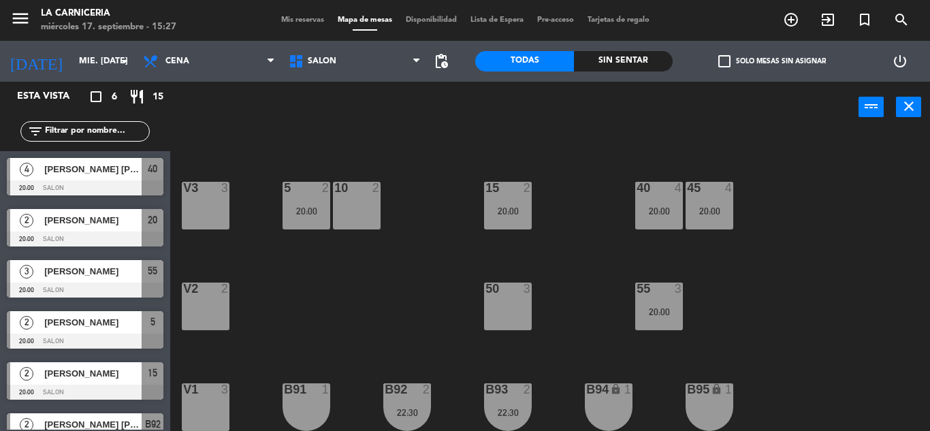
click at [436, 319] on div "20 2 20:00 25 2 30 lock 2 35 3 V4 2 5 2 20:00 10 2 15 2 20:00 40 4 20:00 45 4 2…" at bounding box center [555, 282] width 751 height 298
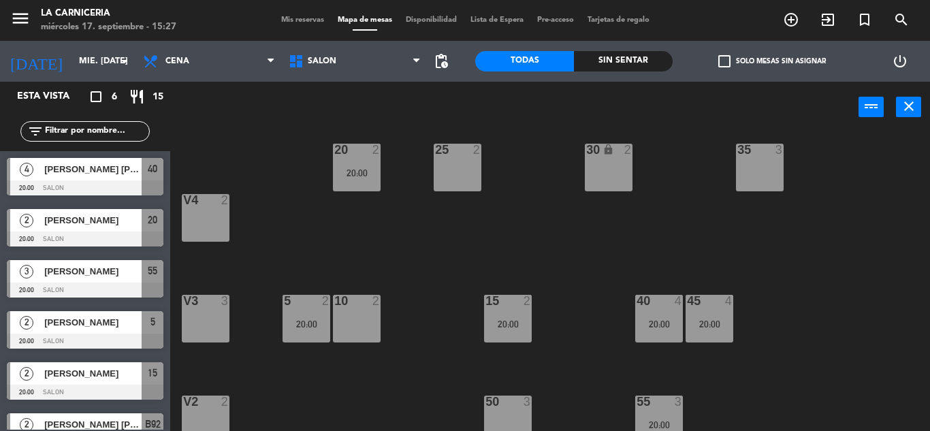
scroll to position [0, 0]
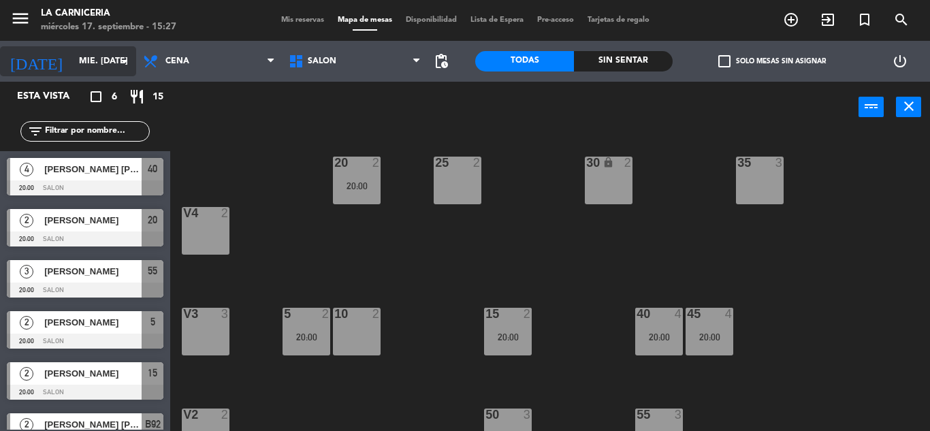
click at [101, 60] on input "mié. [DATE]" at bounding box center [129, 61] width 115 height 23
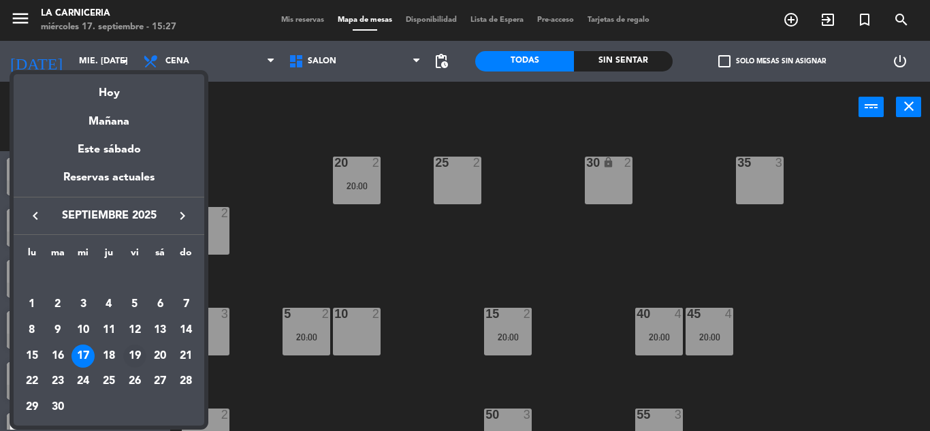
click at [138, 352] on div "19" at bounding box center [134, 356] width 23 height 23
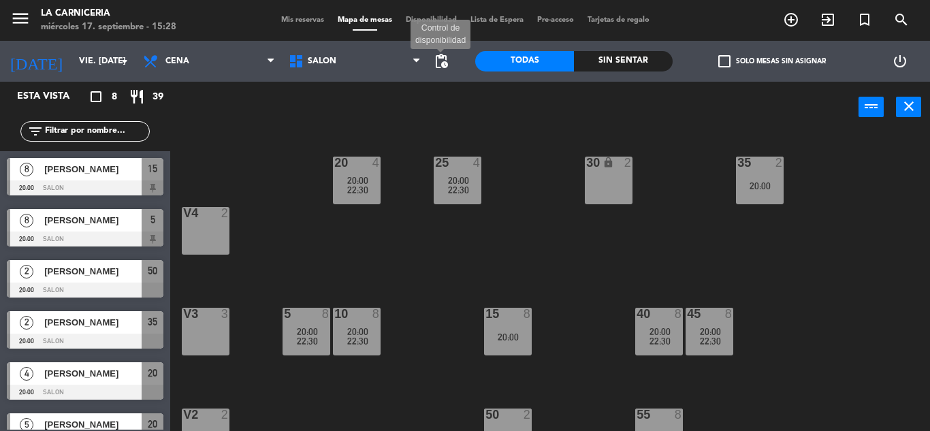
click at [439, 61] on span "pending_actions" at bounding box center [441, 61] width 16 height 16
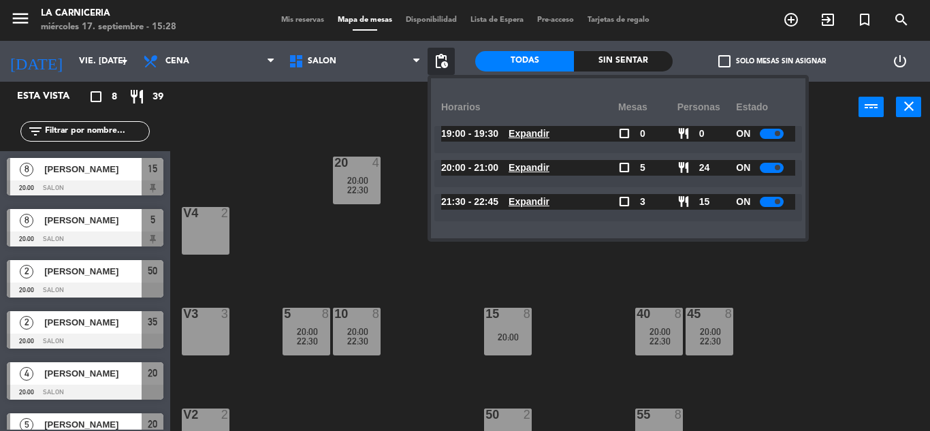
click at [785, 176] on div "20:00 - 21:00 Expandir check_box_outline_blank 5 restaurant 24 ON Expandir" at bounding box center [619, 173] width 368 height 27
click at [776, 170] on div at bounding box center [772, 168] width 24 height 10
click at [861, 202] on div "20 4 20:00 22:30 25 4 20:00 22:30 30 lock 2 35 2 20:00 V4 2 5 8 20:00 22:30 10 …" at bounding box center [555, 282] width 751 height 298
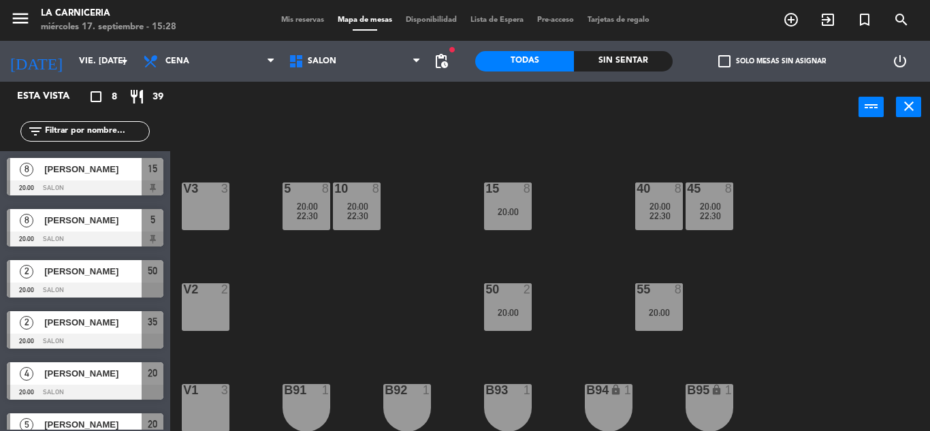
scroll to position [126, 0]
click at [385, 99] on div "power_input close" at bounding box center [514, 108] width 689 height 52
click at [72, 61] on input "vie. [DATE]" at bounding box center [129, 61] width 115 height 23
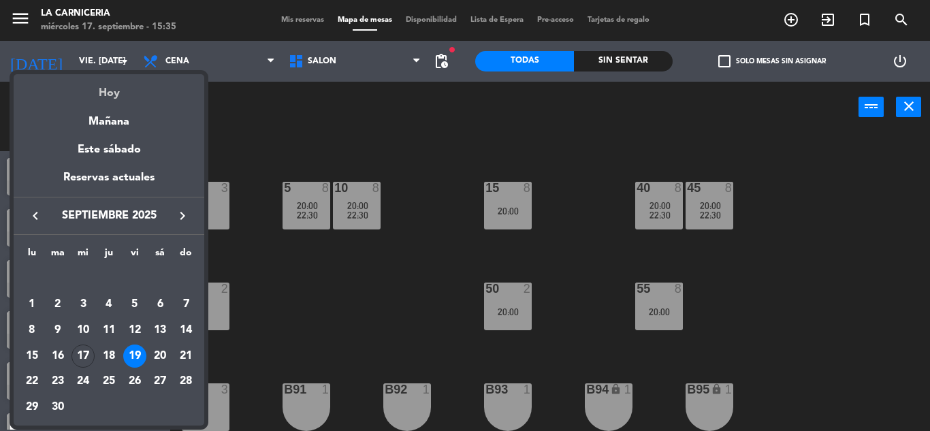
click at [104, 87] on div "Hoy" at bounding box center [109, 88] width 191 height 28
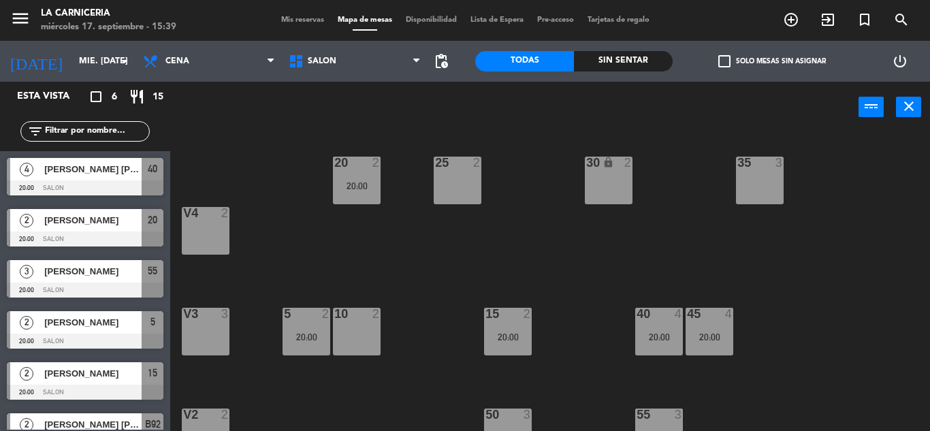
click at [712, 133] on div "20 2 20:00 25 2 30 lock 2 35 3 V4 2 5 2 20:00 10 2 15 2 20:00 40 4 20:00 45 4 2…" at bounding box center [555, 282] width 751 height 298
click at [125, 52] on input "mié. [DATE]" at bounding box center [129, 61] width 115 height 23
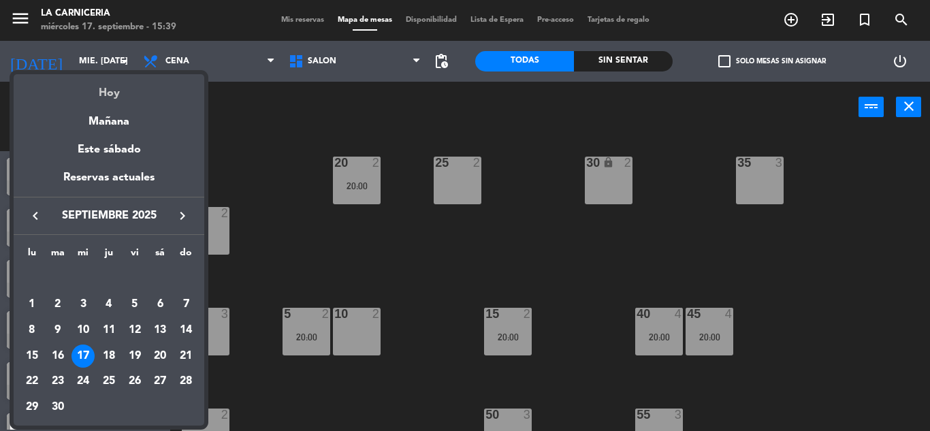
click at [119, 84] on div "Hoy" at bounding box center [109, 88] width 191 height 28
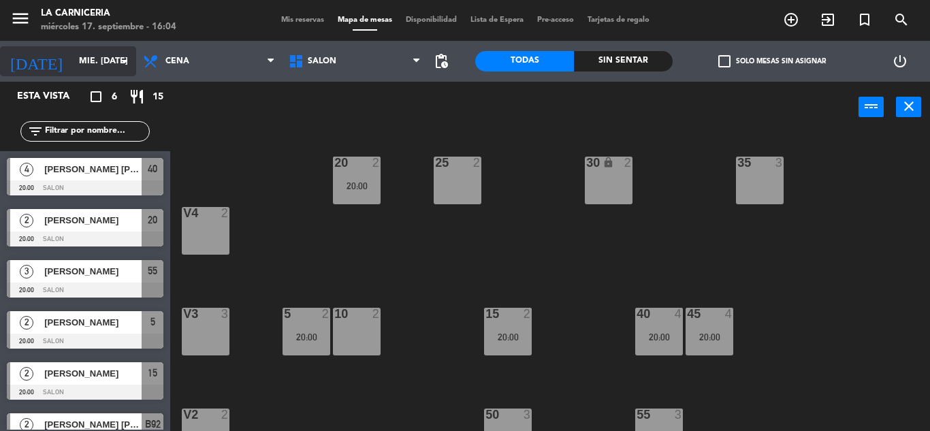
click at [82, 50] on input "mié. [DATE]" at bounding box center [129, 61] width 115 height 23
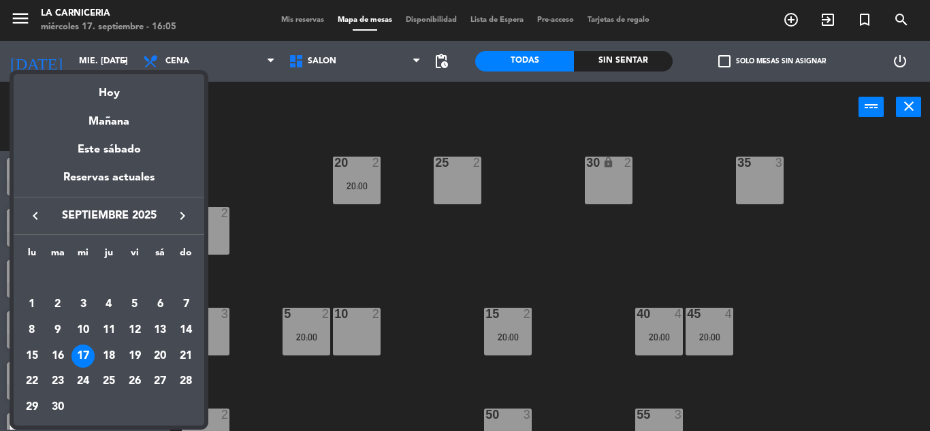
click at [106, 115] on div "Mañana" at bounding box center [109, 117] width 191 height 28
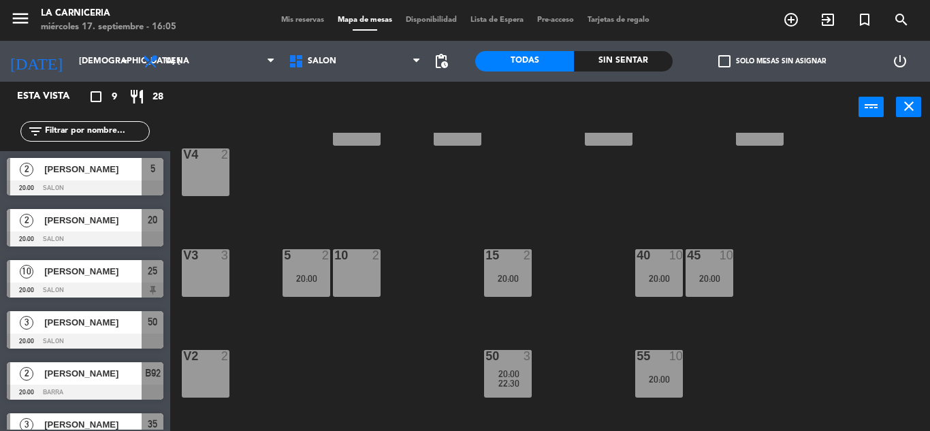
scroll to position [58, 0]
click at [707, 287] on div "45 10 20:00" at bounding box center [710, 274] width 48 height 48
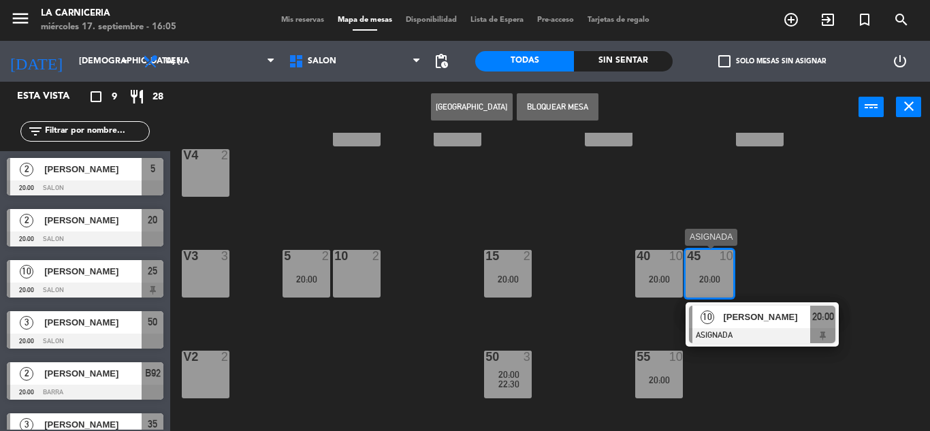
click at [784, 317] on span "[PERSON_NAME]" at bounding box center [766, 317] width 87 height 14
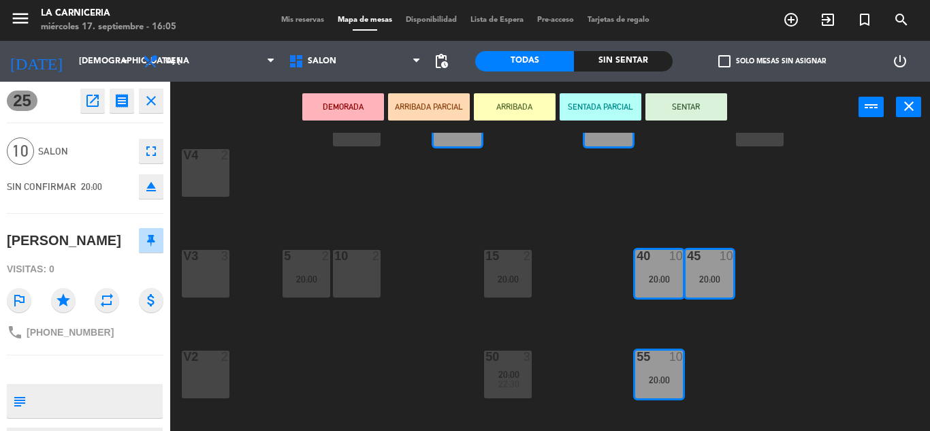
click at [784, 317] on div "20 2 20:00 25 10 20:00 30 lock 10 20:00 35 3 20:00 V4 2 5 2 20:00 10 2 15 2 20:…" at bounding box center [555, 282] width 751 height 298
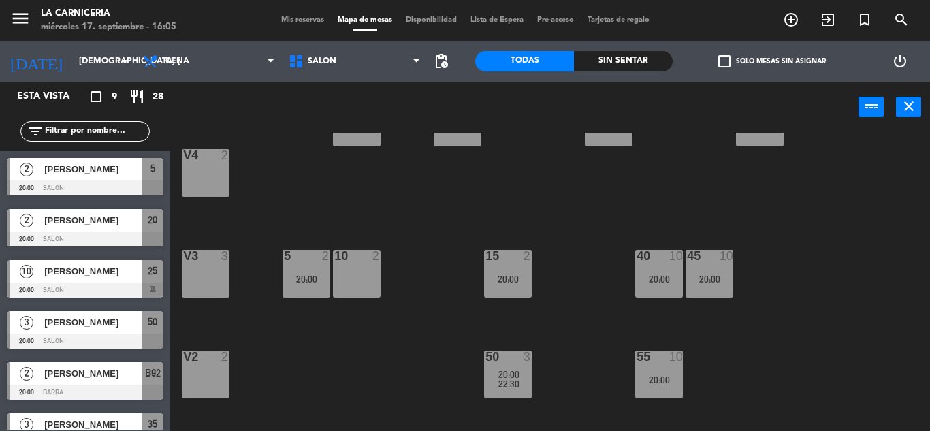
click at [719, 67] on span "check_box_outline_blank" at bounding box center [725, 61] width 12 height 12
click at [772, 61] on input "check_box_outline_blank Solo mesas sin asignar" at bounding box center [772, 61] width 0 height 0
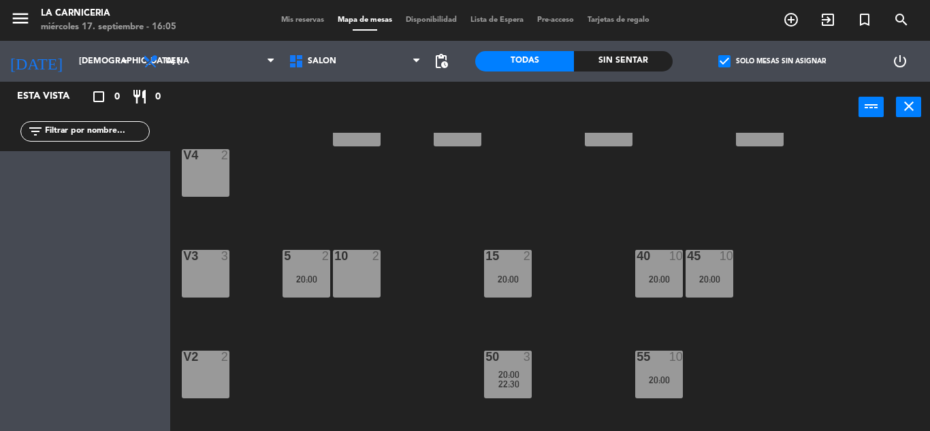
click at [720, 66] on span "check_box" at bounding box center [725, 61] width 12 height 12
click at [772, 61] on input "check_box Solo mesas sin asignar" at bounding box center [772, 61] width 0 height 0
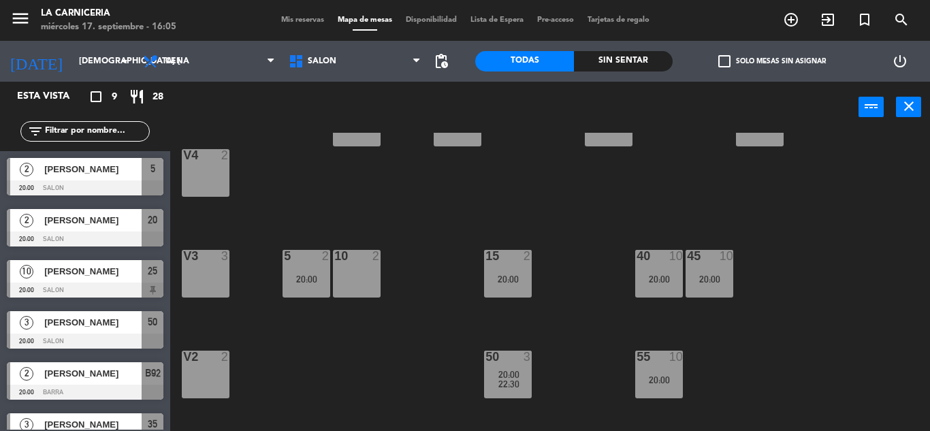
click at [720, 66] on span "check_box_outline_blank" at bounding box center [725, 61] width 12 height 12
click at [772, 61] on input "check_box_outline_blank Solo mesas sin asignar" at bounding box center [772, 61] width 0 height 0
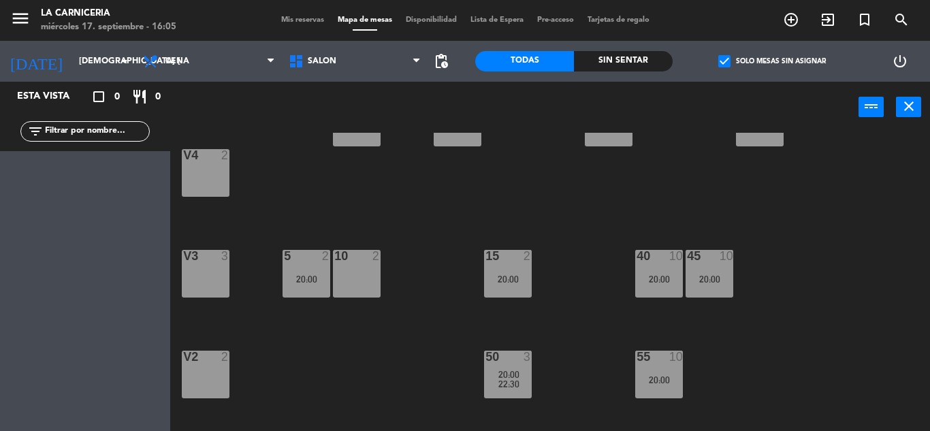
click at [721, 66] on span "check_box" at bounding box center [725, 61] width 12 height 12
click at [772, 61] on input "check_box Solo mesas sin asignar" at bounding box center [772, 61] width 0 height 0
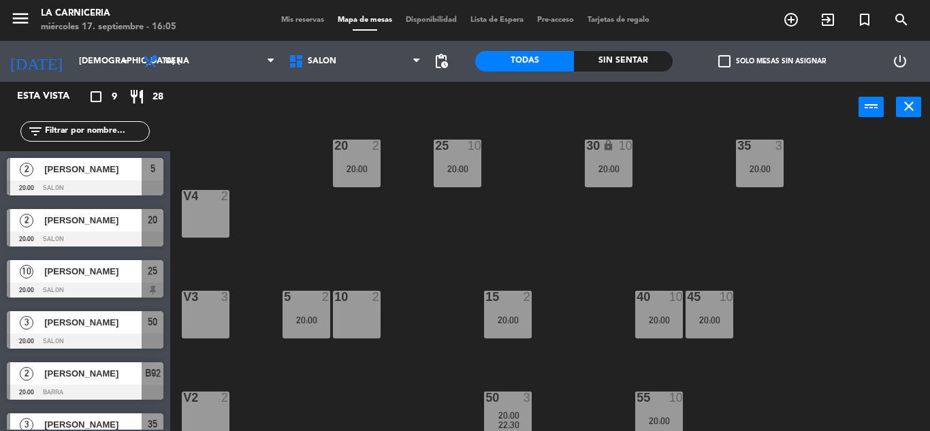
scroll to position [0, 0]
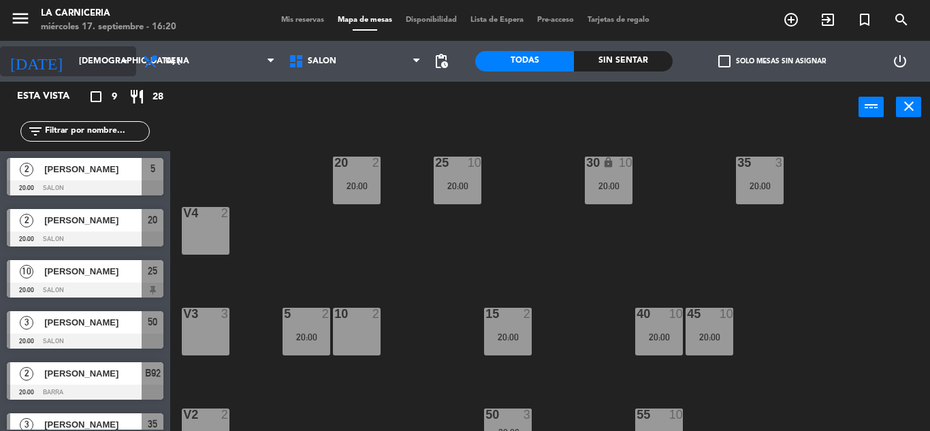
click at [89, 62] on input "[DEMOGRAPHIC_DATA] [DATE]" at bounding box center [129, 61] width 115 height 23
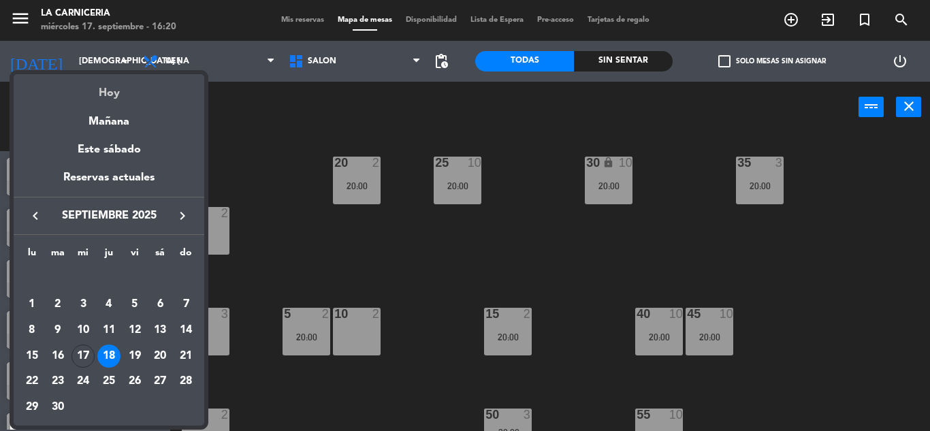
click at [104, 82] on div "Hoy" at bounding box center [109, 88] width 191 height 28
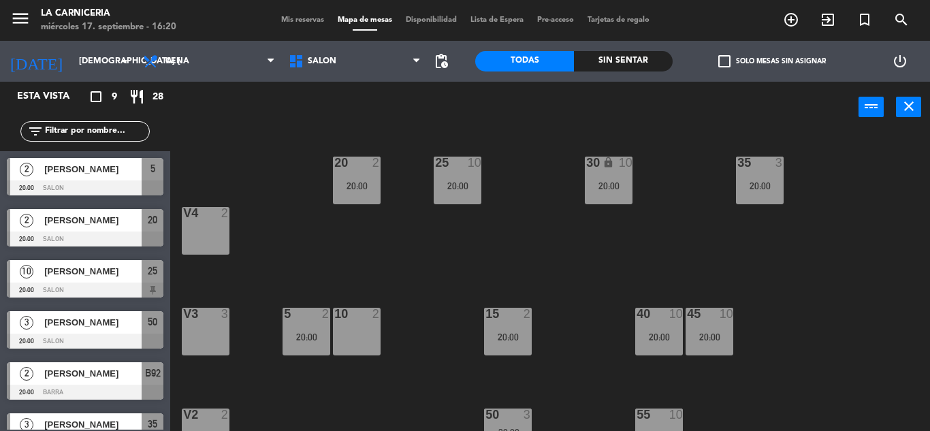
type input "mié. [DATE]"
click at [19, 14] on icon "menu" at bounding box center [20, 18] width 20 height 20
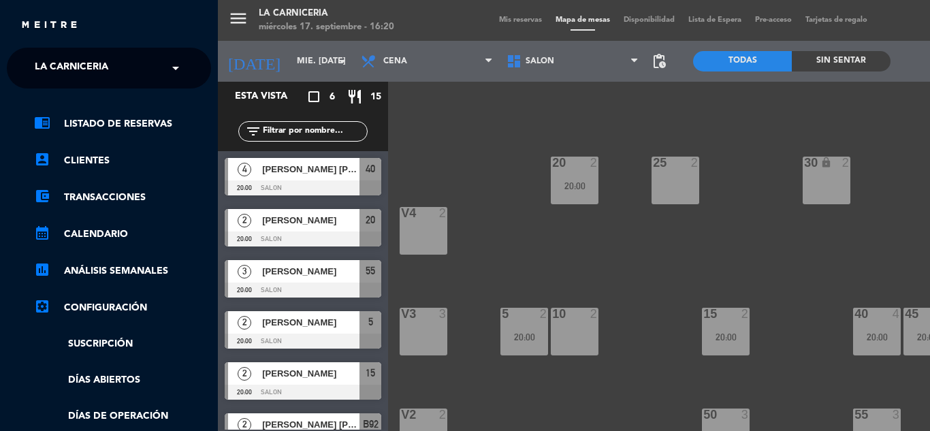
click at [517, 133] on div "menu La Carniceria miércoles 17. septiembre - 16:20 Mis reservas Mapa de mesas …" at bounding box center [683, 215] width 930 height 431
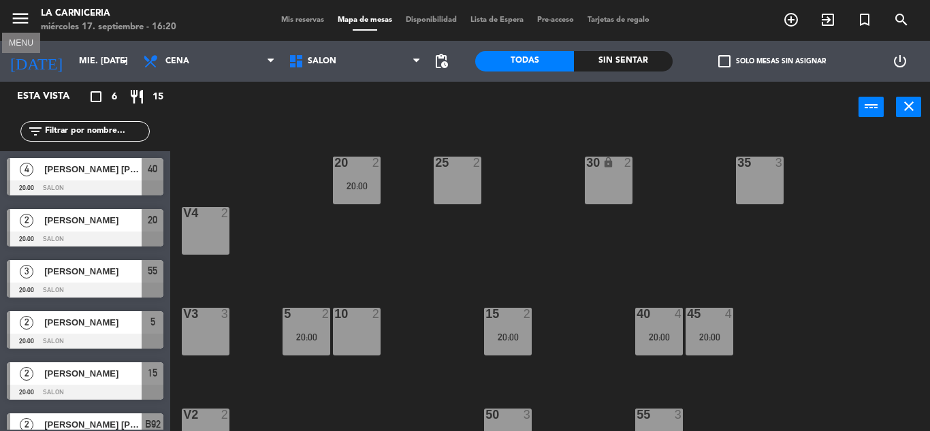
click at [18, 26] on icon "menu" at bounding box center [20, 18] width 20 height 20
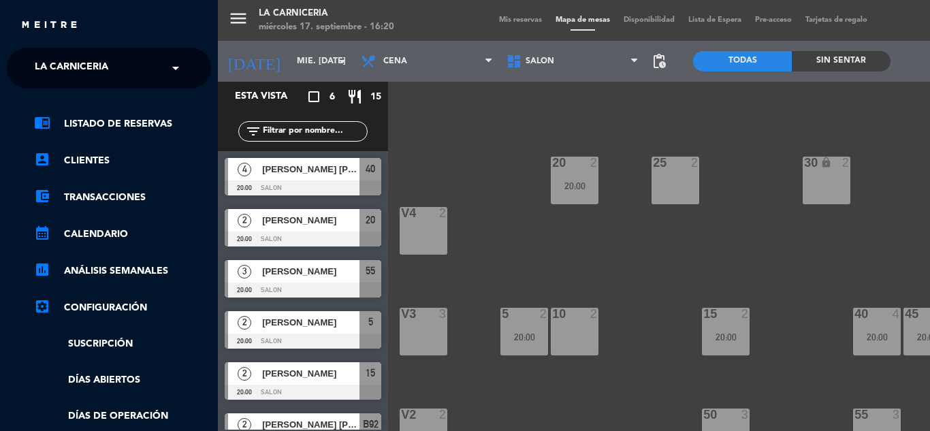
click at [51, 61] on span "La Carniceria" at bounding box center [72, 68] width 74 height 29
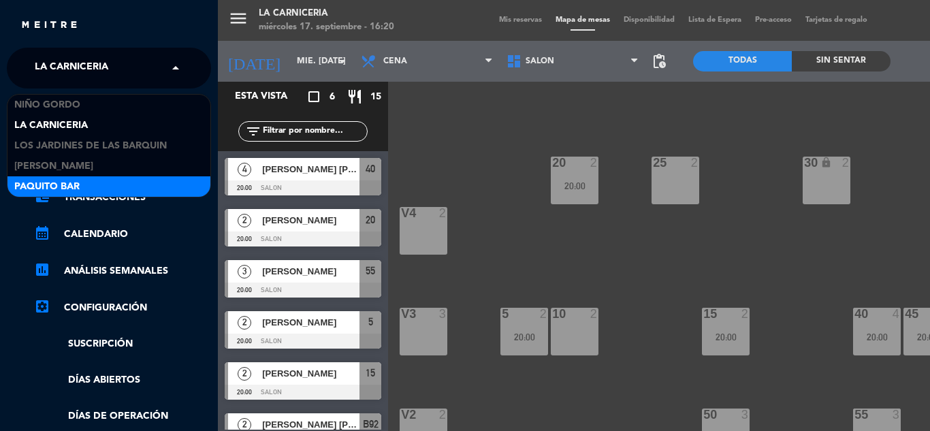
click at [104, 183] on div "Paquito Bar" at bounding box center [108, 186] width 203 height 20
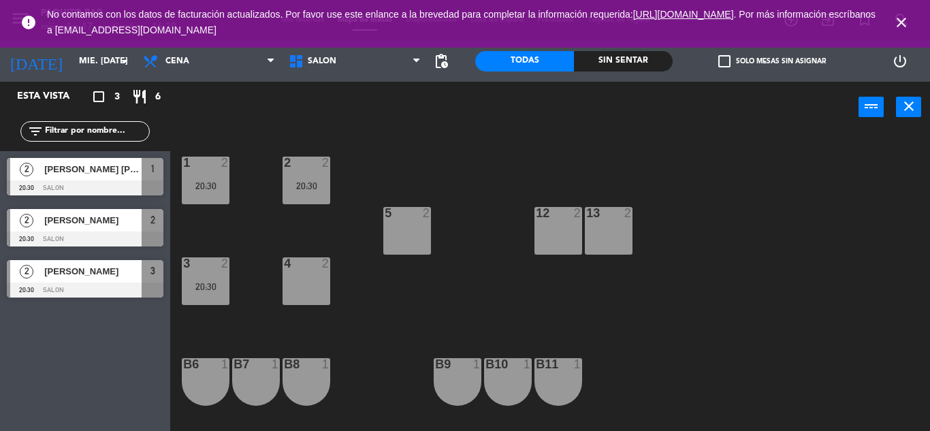
click at [898, 29] on icon "close" at bounding box center [902, 22] width 16 height 16
click at [898, 20] on icon "close" at bounding box center [902, 22] width 16 height 16
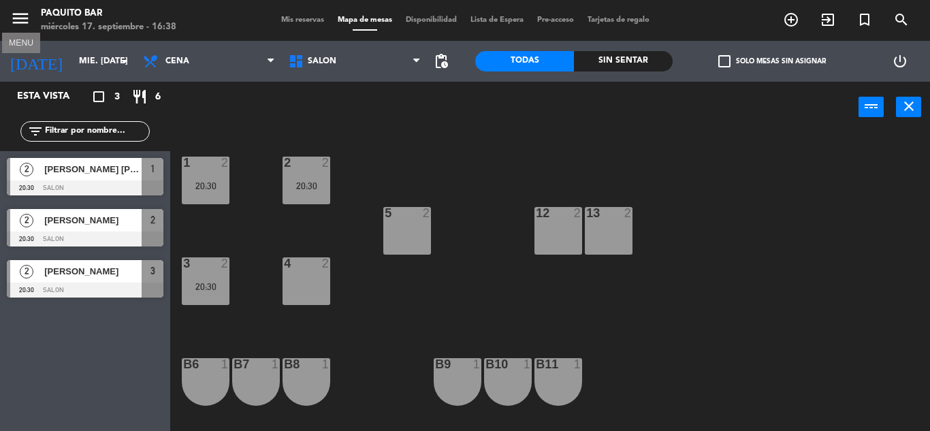
click at [23, 18] on icon "menu" at bounding box center [20, 18] width 20 height 20
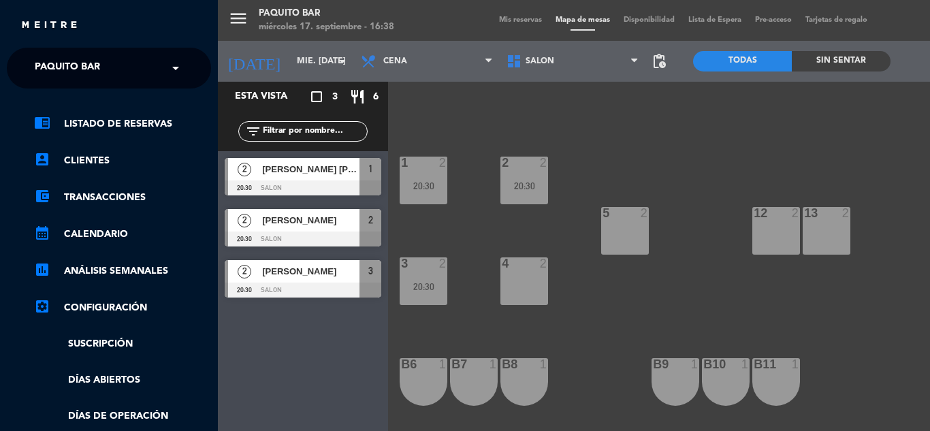
click at [69, 64] on span "Paquito Bar" at bounding box center [67, 68] width 65 height 29
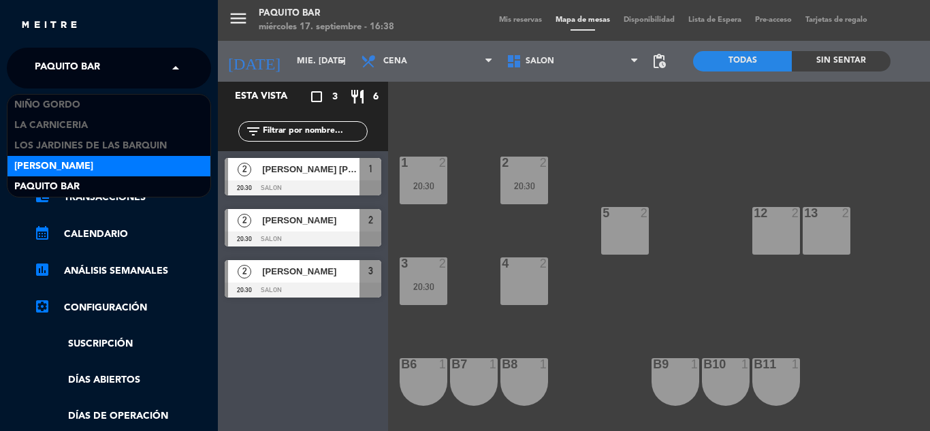
click at [114, 165] on div "[PERSON_NAME]" at bounding box center [108, 166] width 203 height 20
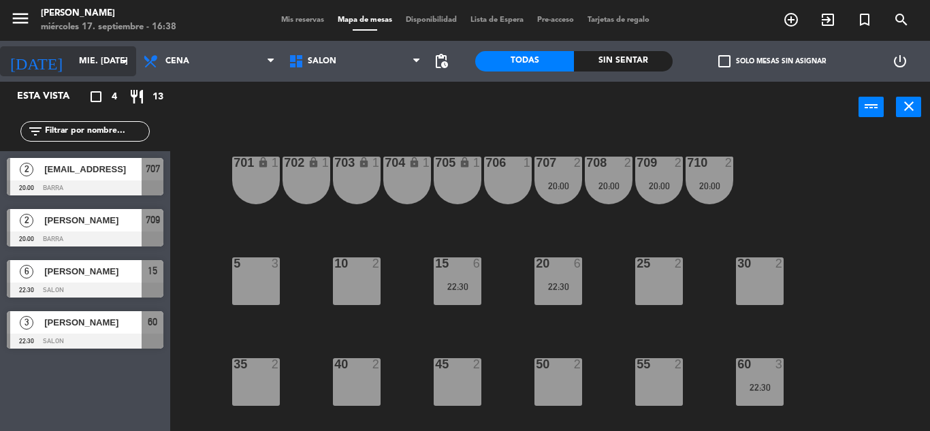
click at [95, 67] on input "mié. [DATE]" at bounding box center [129, 61] width 115 height 23
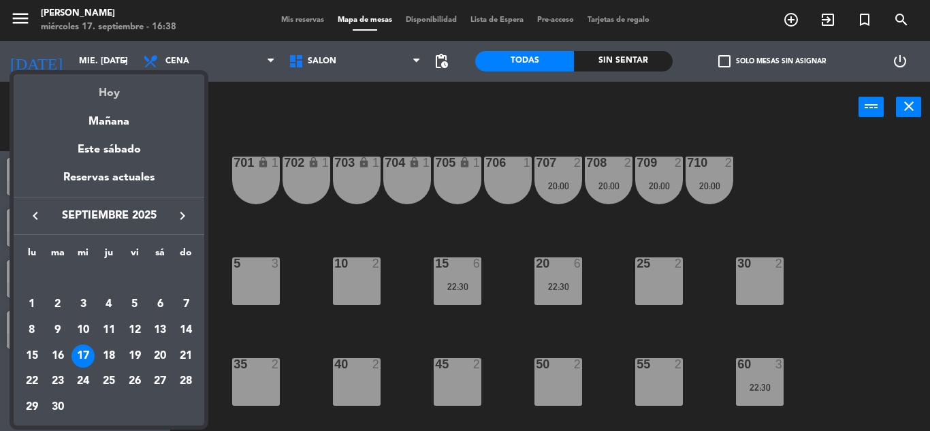
click at [110, 89] on div "Hoy" at bounding box center [109, 88] width 191 height 28
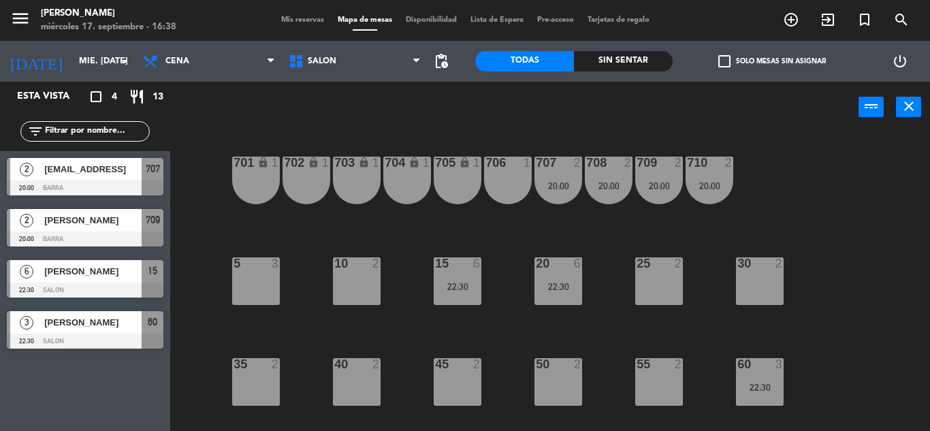
click at [275, 373] on div "35 2" at bounding box center [256, 382] width 48 height 48
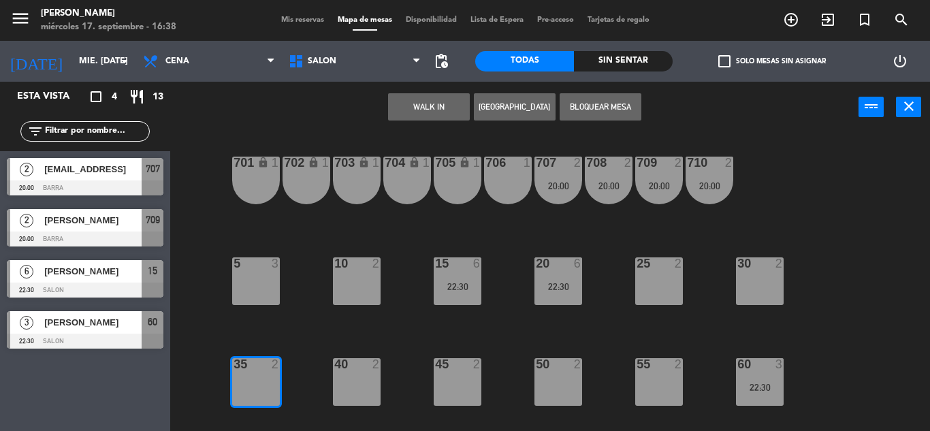
click at [367, 381] on div "40 2" at bounding box center [357, 382] width 48 height 48
click at [522, 108] on button "[GEOGRAPHIC_DATA]" at bounding box center [515, 106] width 82 height 27
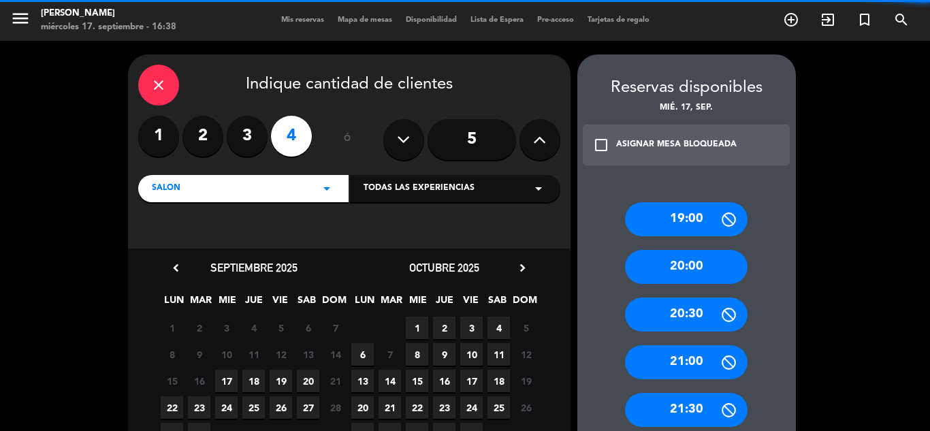
click at [460, 122] on input "5" at bounding box center [472, 139] width 89 height 41
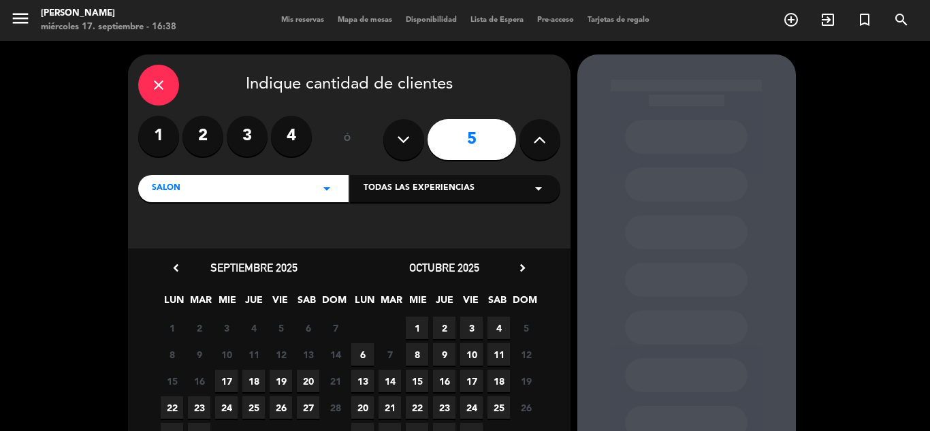
click at [229, 379] on span "17" at bounding box center [226, 381] width 22 height 22
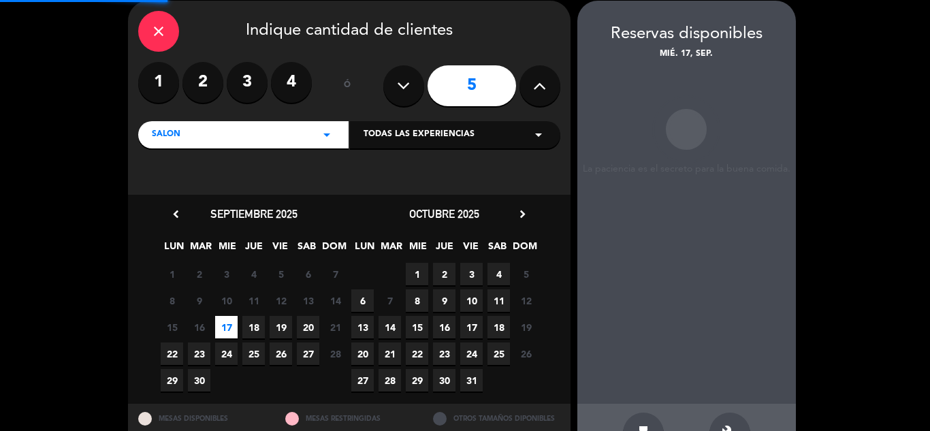
scroll to position [54, 0]
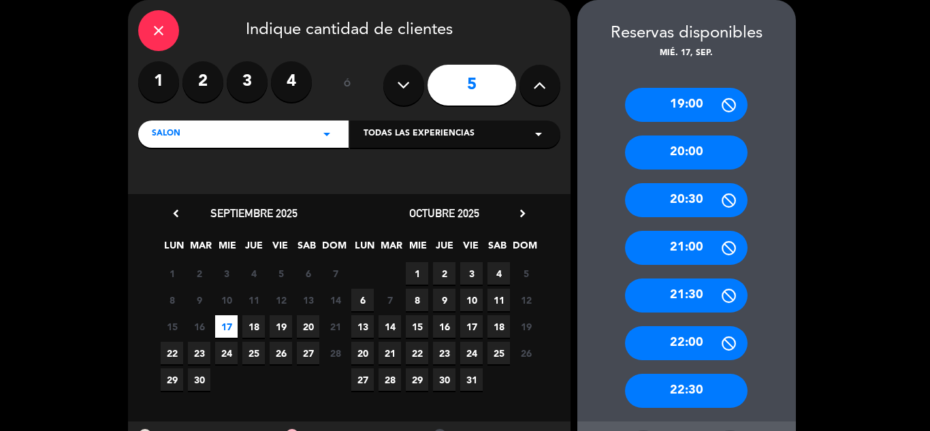
click at [161, 44] on div "close" at bounding box center [158, 30] width 41 height 41
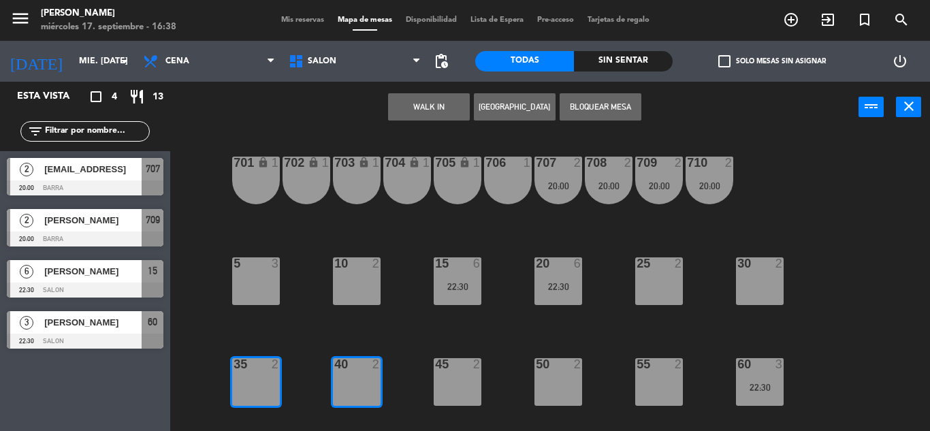
click at [511, 110] on button "[GEOGRAPHIC_DATA]" at bounding box center [515, 106] width 82 height 27
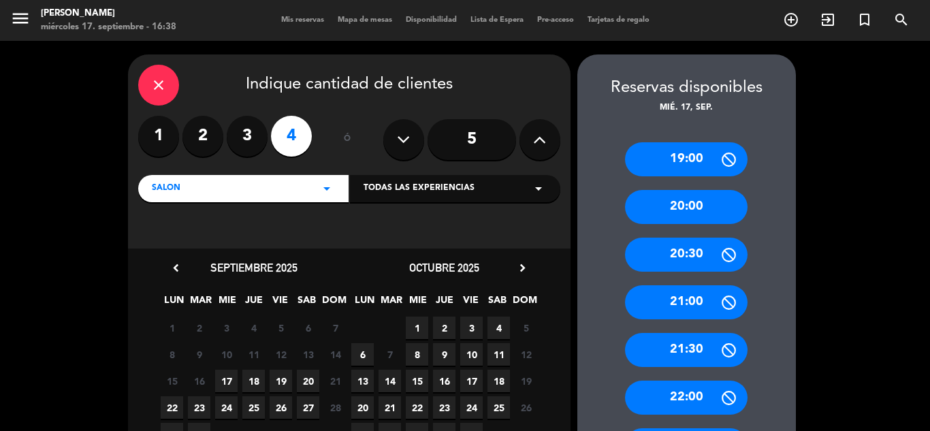
click at [448, 140] on input "5" at bounding box center [472, 139] width 89 height 41
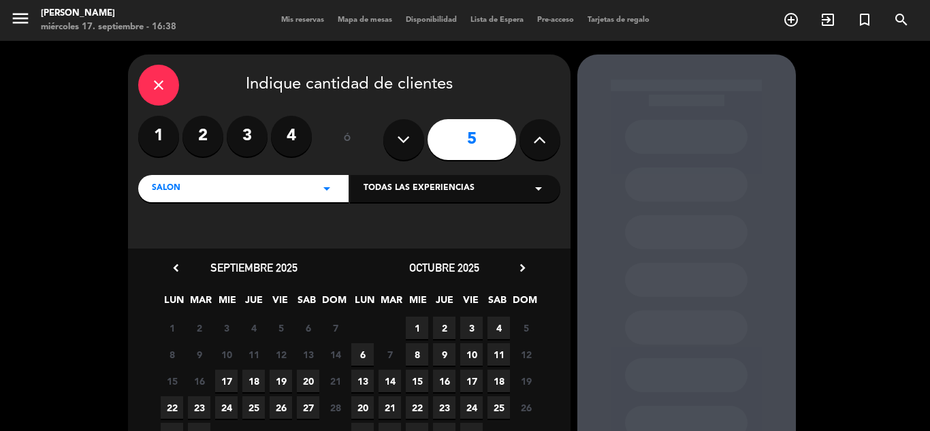
click at [225, 376] on span "17" at bounding box center [226, 381] width 22 height 22
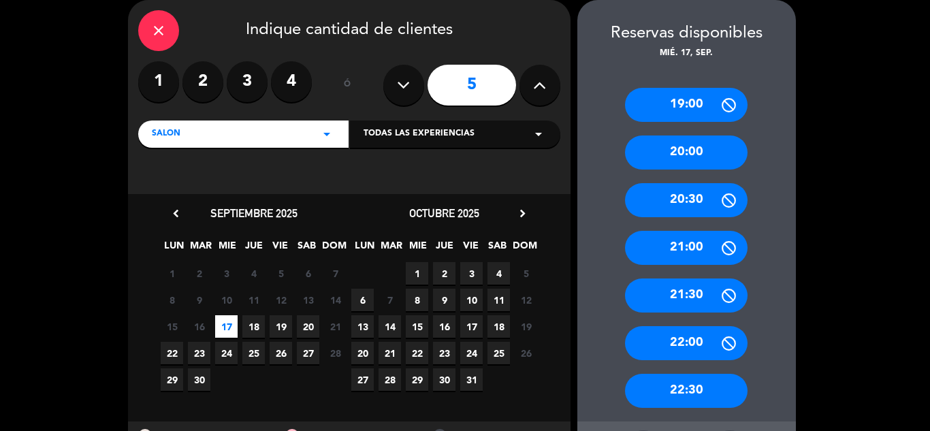
scroll to position [117, 0]
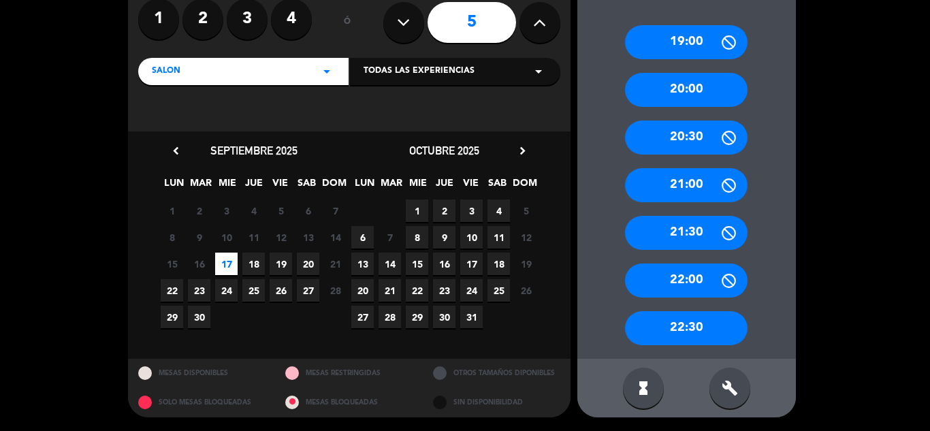
click at [726, 399] on div "build" at bounding box center [730, 388] width 41 height 41
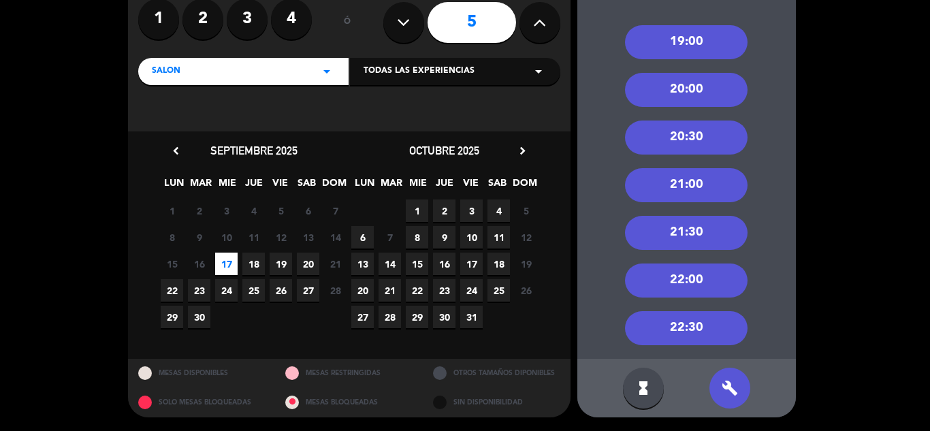
click at [665, 139] on div "20:30" at bounding box center [686, 138] width 123 height 34
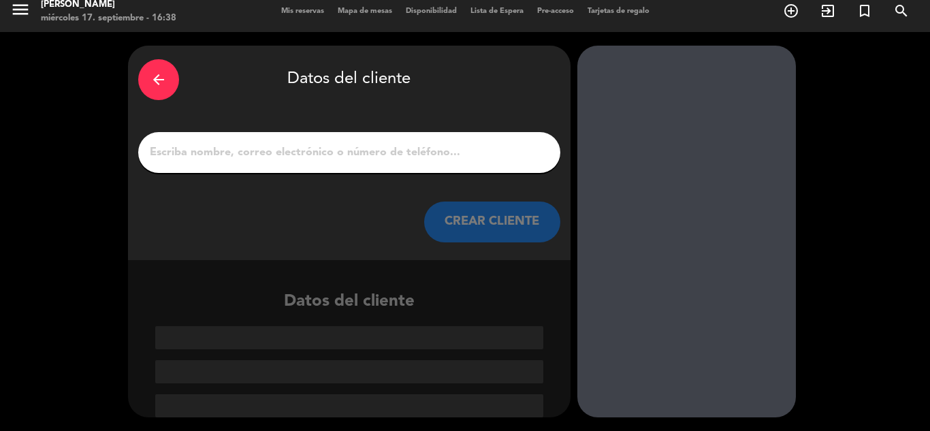
click at [423, 141] on div at bounding box center [349, 152] width 422 height 41
click at [423, 148] on input "1" at bounding box center [349, 152] width 402 height 19
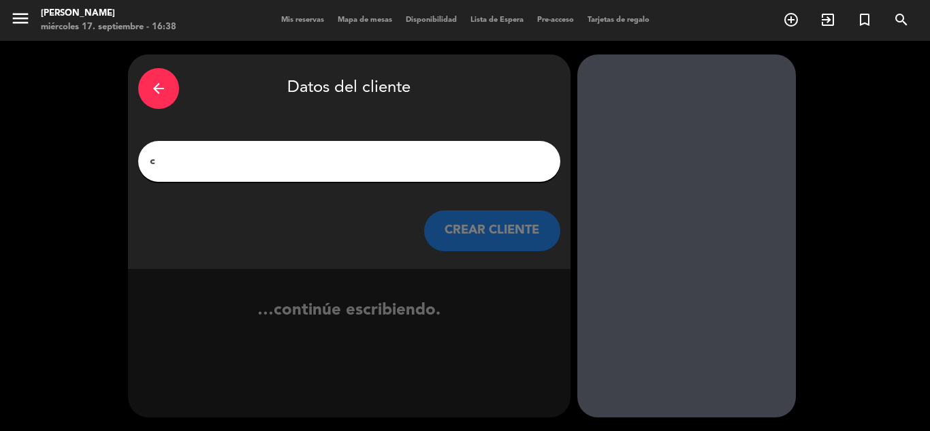
scroll to position [0, 0]
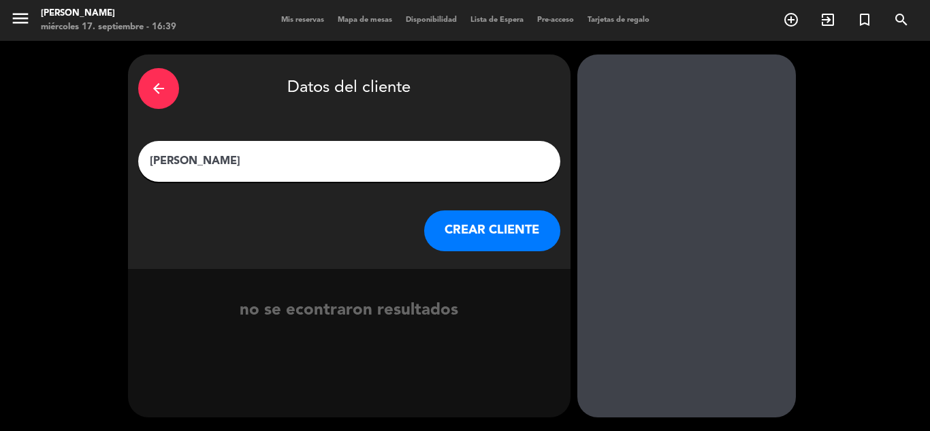
type input "[PERSON_NAME]"
click at [480, 236] on button "CREAR CLIENTE" at bounding box center [492, 230] width 136 height 41
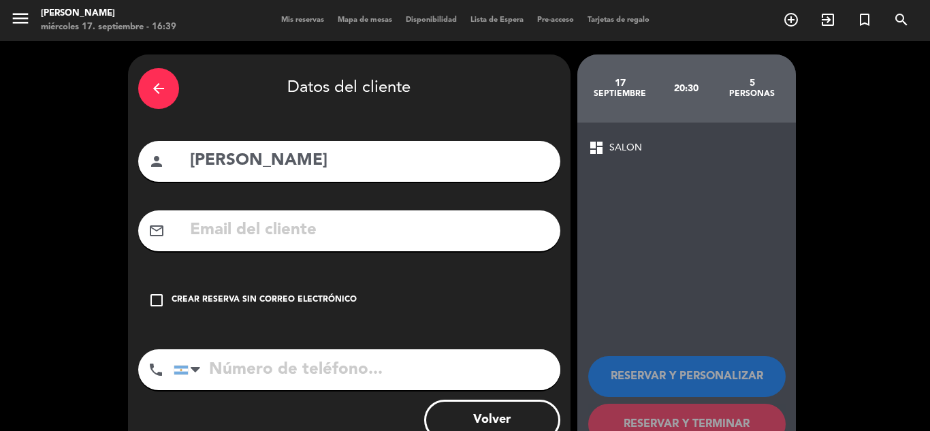
click at [480, 236] on input "text" at bounding box center [370, 231] width 362 height 28
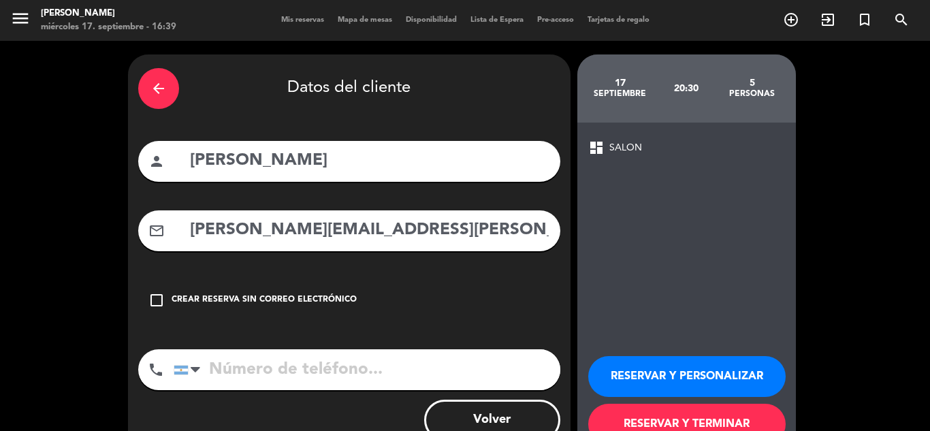
type input "[PERSON_NAME][EMAIL_ADDRESS][PERSON_NAME][DOMAIN_NAME]"
click at [439, 351] on input "tel" at bounding box center [367, 369] width 387 height 41
type input "1154600870"
click at [664, 371] on button "RESERVAR Y PERSONALIZAR" at bounding box center [688, 376] width 198 height 41
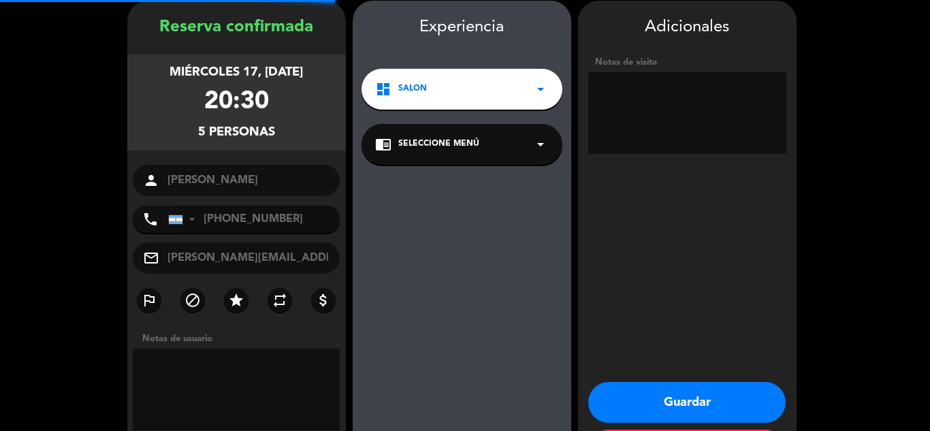
scroll to position [54, 0]
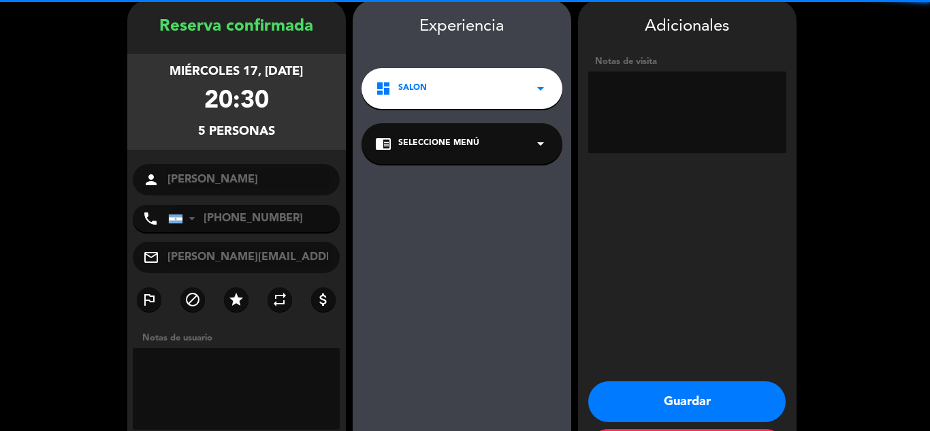
click at [471, 156] on div "chrome_reader_mode Seleccione Menú arrow_drop_down" at bounding box center [462, 143] width 201 height 41
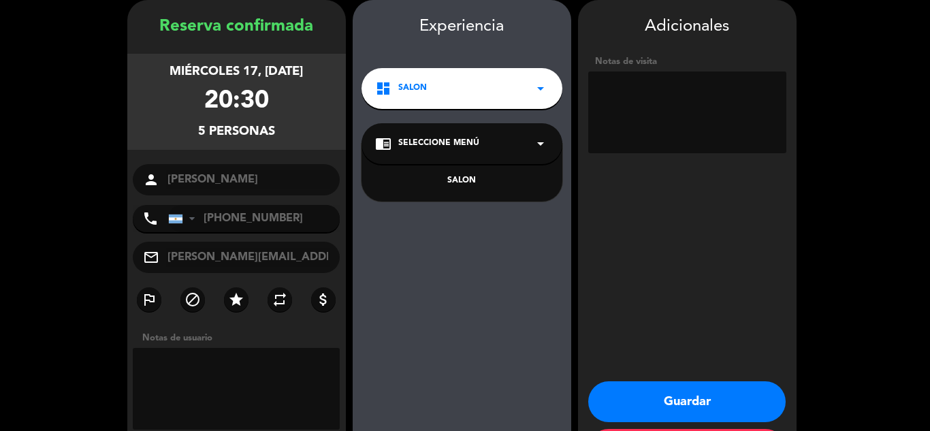
click at [467, 174] on div "SALON" at bounding box center [462, 181] width 174 height 14
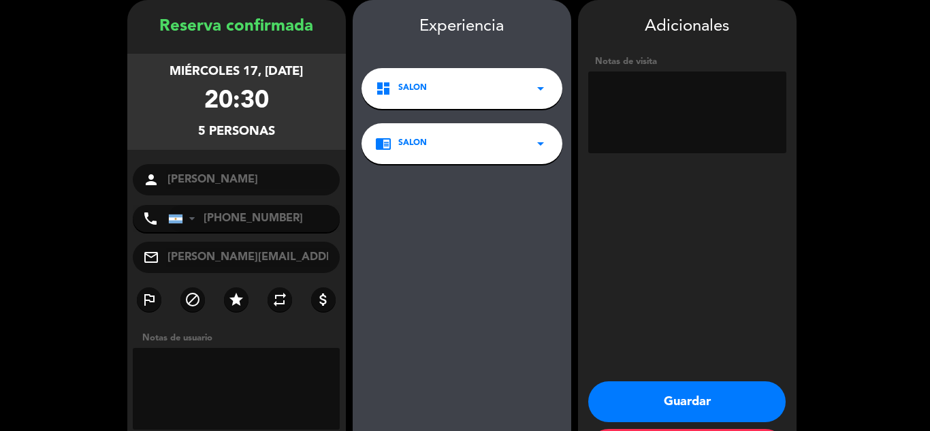
click at [663, 408] on button "Guardar" at bounding box center [688, 401] width 198 height 41
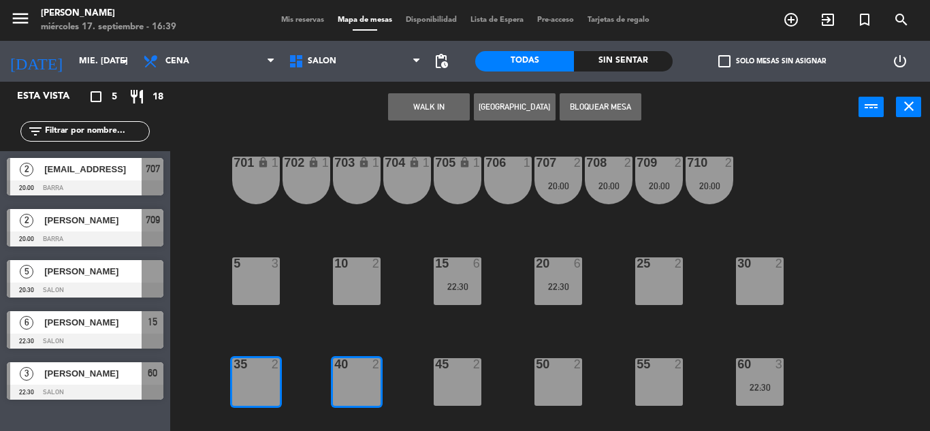
click at [721, 63] on span "check_box_outline_blank" at bounding box center [725, 61] width 12 height 12
click at [772, 61] on input "check_box_outline_blank Solo mesas sin asignar" at bounding box center [772, 61] width 0 height 0
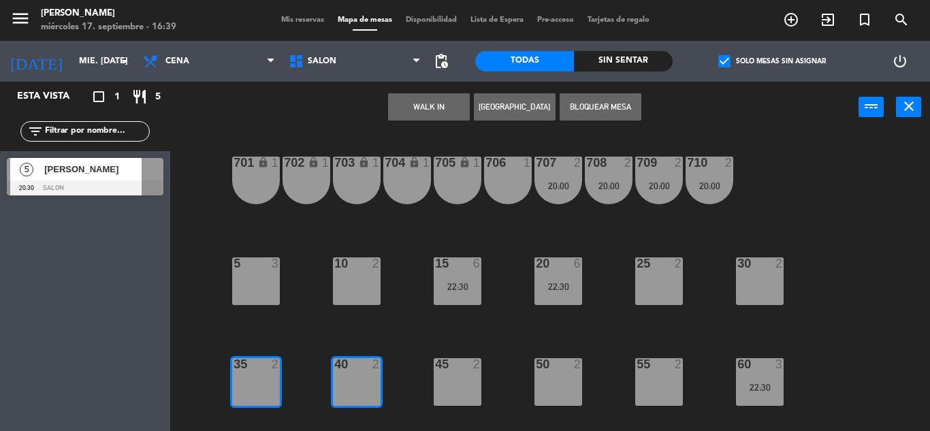
drag, startPoint x: 80, startPoint y: 168, endPoint x: 318, endPoint y: 153, distance: 238.9
click at [79, 168] on div "5 [PERSON_NAME] 20:30 SALON" at bounding box center [85, 176] width 170 height 51
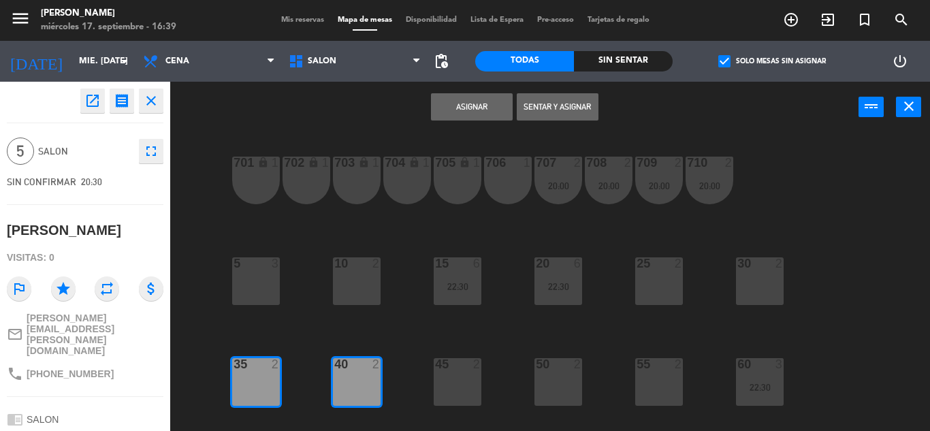
click at [452, 114] on button "Asignar" at bounding box center [472, 106] width 82 height 27
